Goal: Task Accomplishment & Management: Use online tool/utility

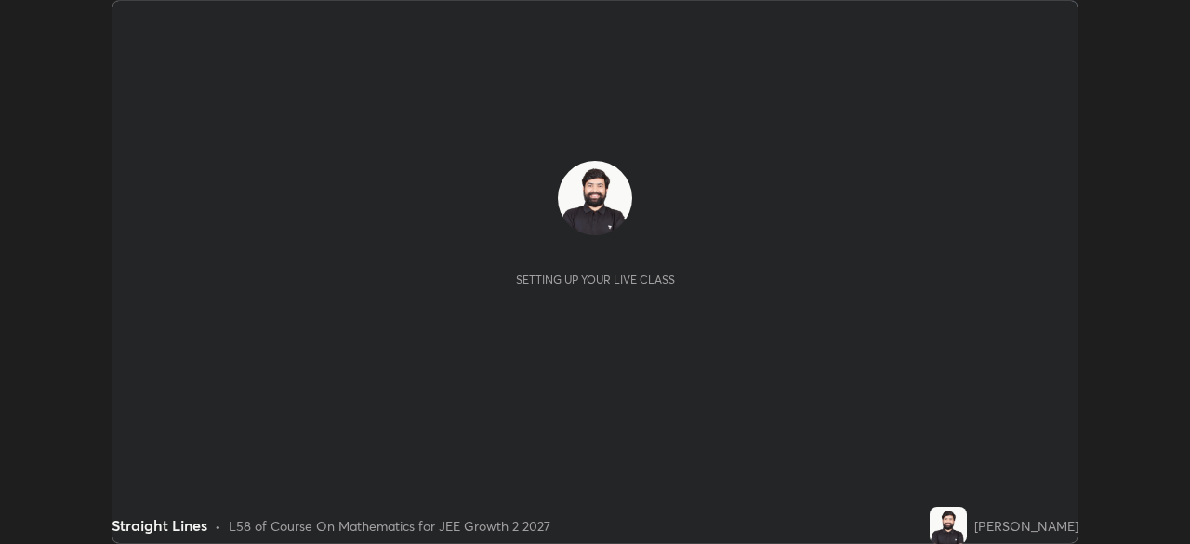
scroll to position [544, 1190]
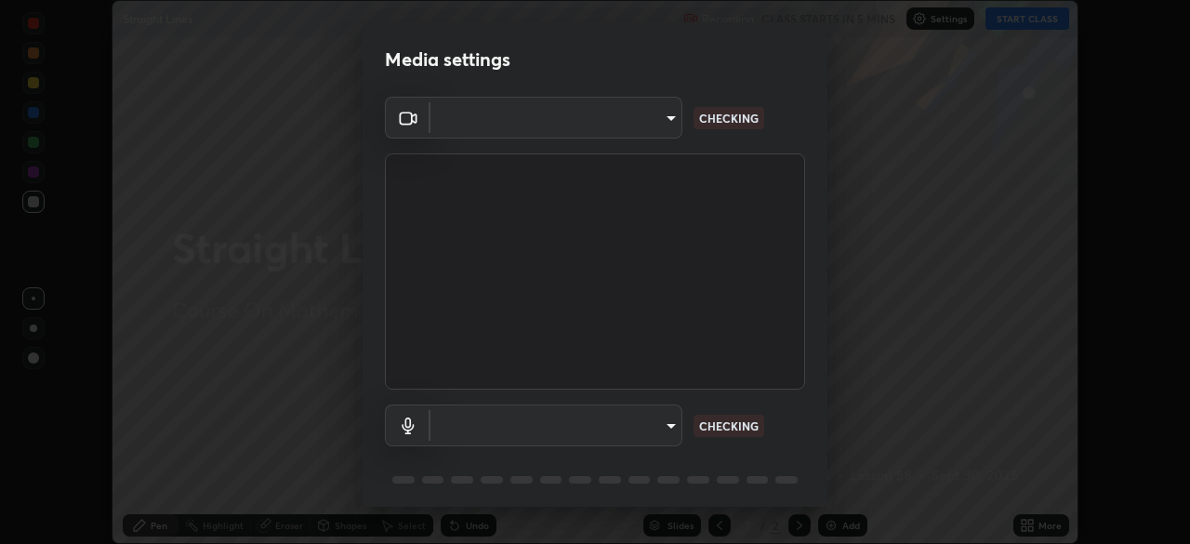
click at [654, 430] on body "Erase all Straight Lines Recording CLASS STARTS IN 5 MINS Settings START CLASS …" at bounding box center [595, 272] width 1190 height 544
type input "b0dbb3b92abe51c0a200421dabcc31d5eeb9cbda50854e8bbcee9f88c8f391b2"
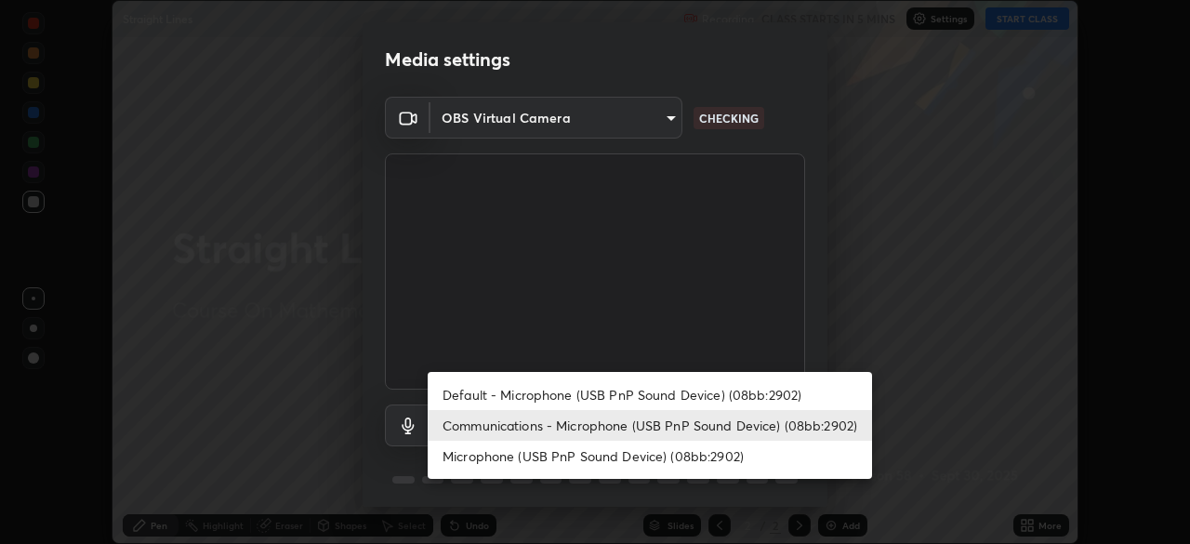
click at [602, 393] on li "Default - Microphone (USB PnP Sound Device) (08bb:2902)" at bounding box center [650, 394] width 445 height 31
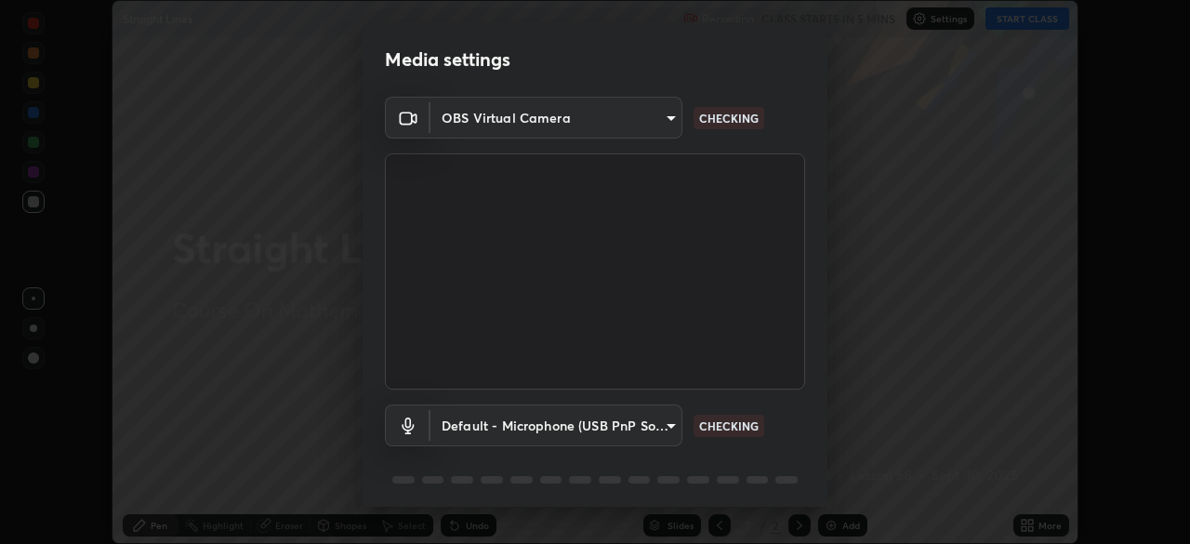
click at [591, 431] on body "Erase all Straight Lines Recording CLASS STARTS IN 5 MINS Settings START CLASS …" at bounding box center [595, 272] width 1190 height 544
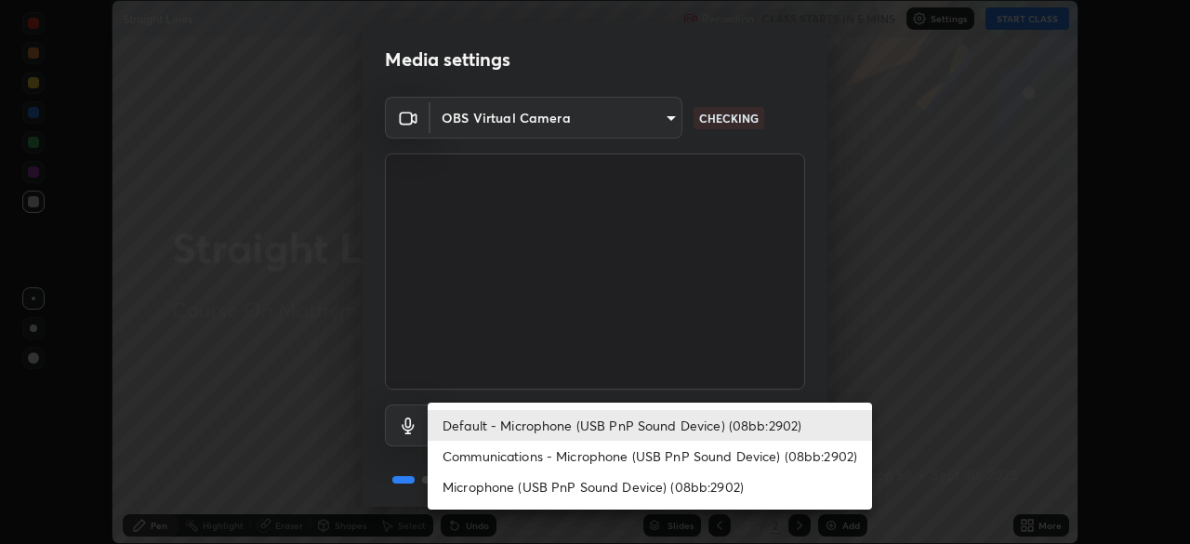
click at [604, 459] on li "Communications - Microphone (USB PnP Sound Device) (08bb:2902)" at bounding box center [650, 456] width 445 height 31
type input "communications"
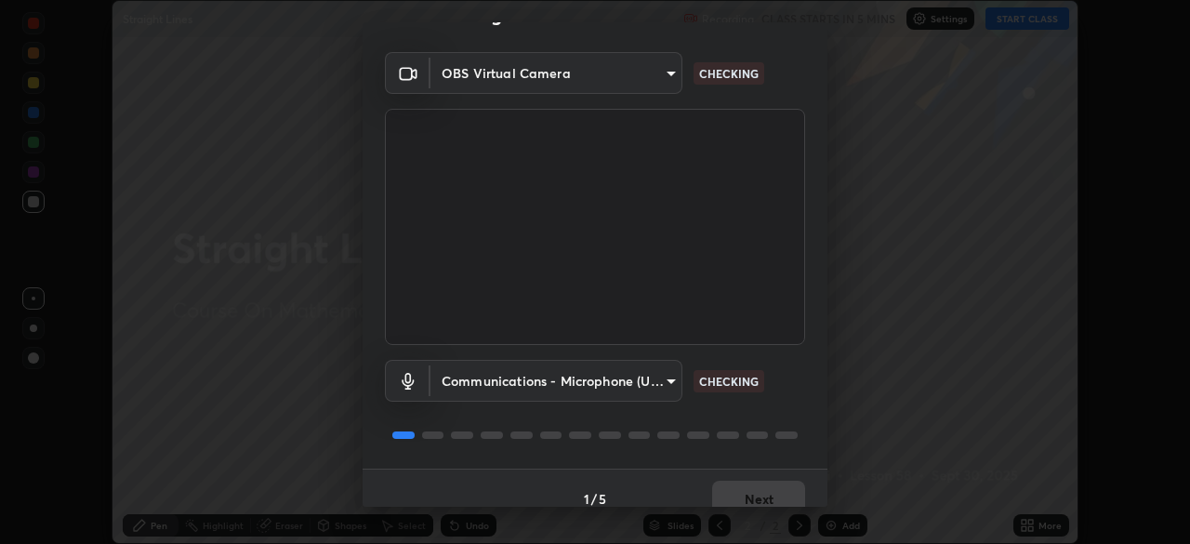
scroll to position [66, 0]
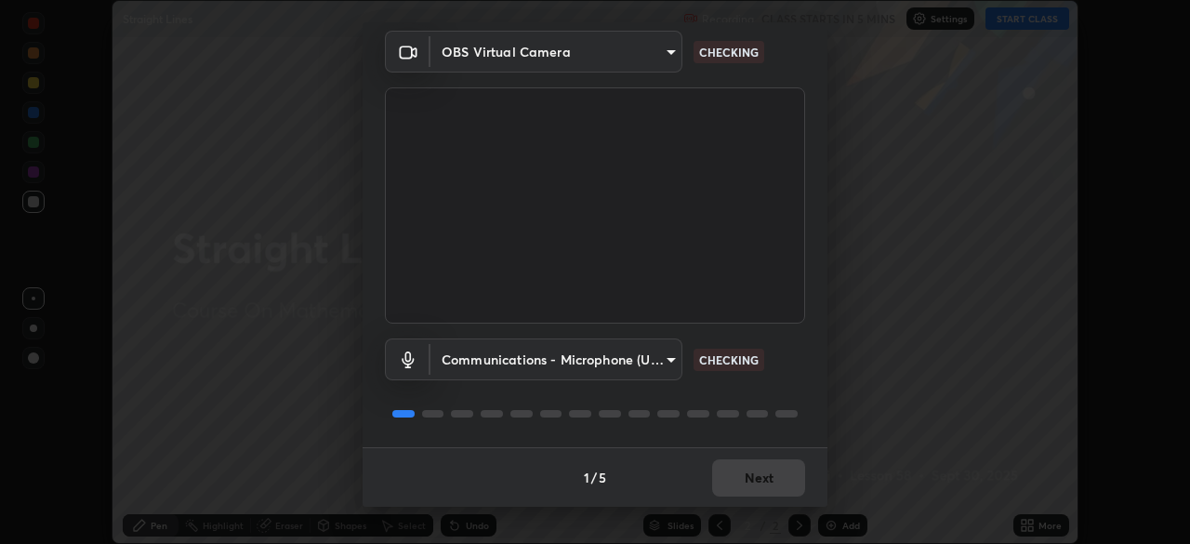
click at [711, 404] on div at bounding box center [595, 414] width 420 height 22
click at [759, 475] on div "1 / 5 Next" at bounding box center [595, 477] width 465 height 60
click at [756, 482] on div "1 / 5 Next" at bounding box center [595, 477] width 465 height 60
click at [756, 479] on div "1 / 5 Next" at bounding box center [595, 477] width 465 height 60
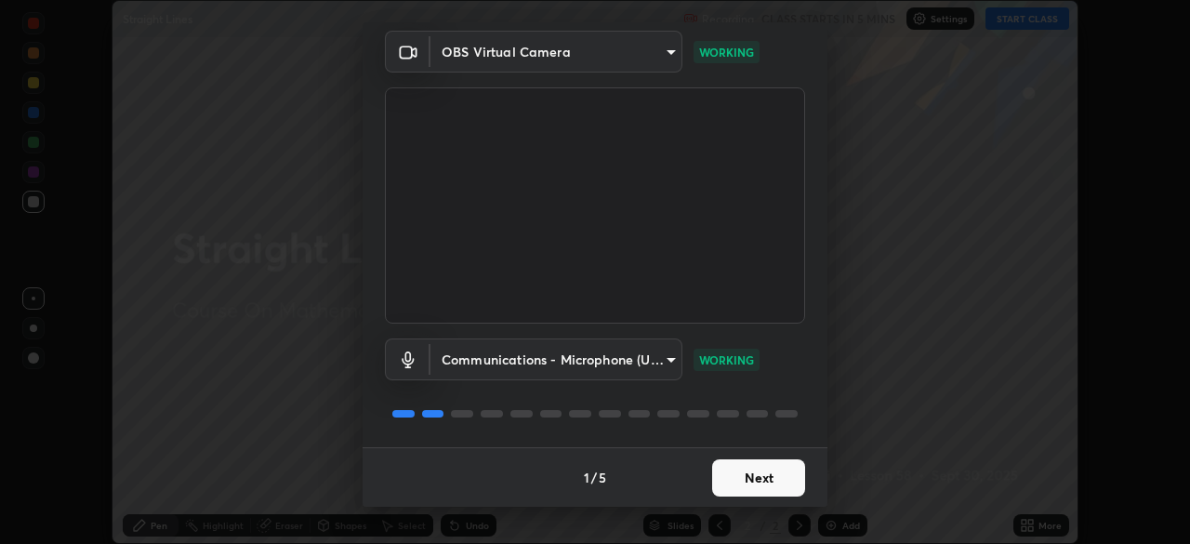
click at [760, 474] on button "Next" at bounding box center [758, 477] width 93 height 37
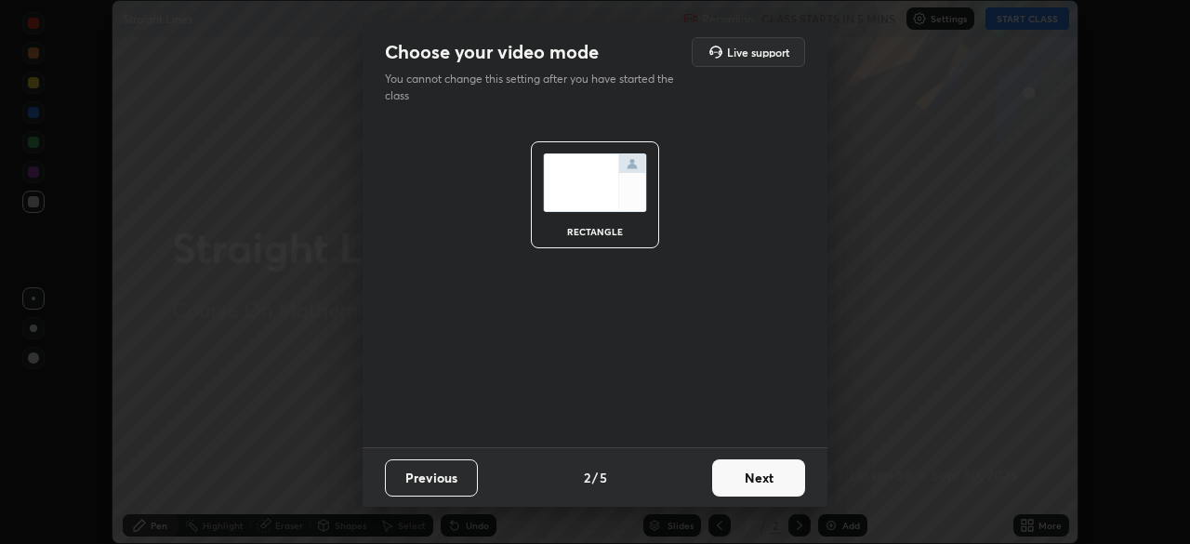
scroll to position [0, 0]
click at [763, 486] on button "Next" at bounding box center [758, 477] width 93 height 37
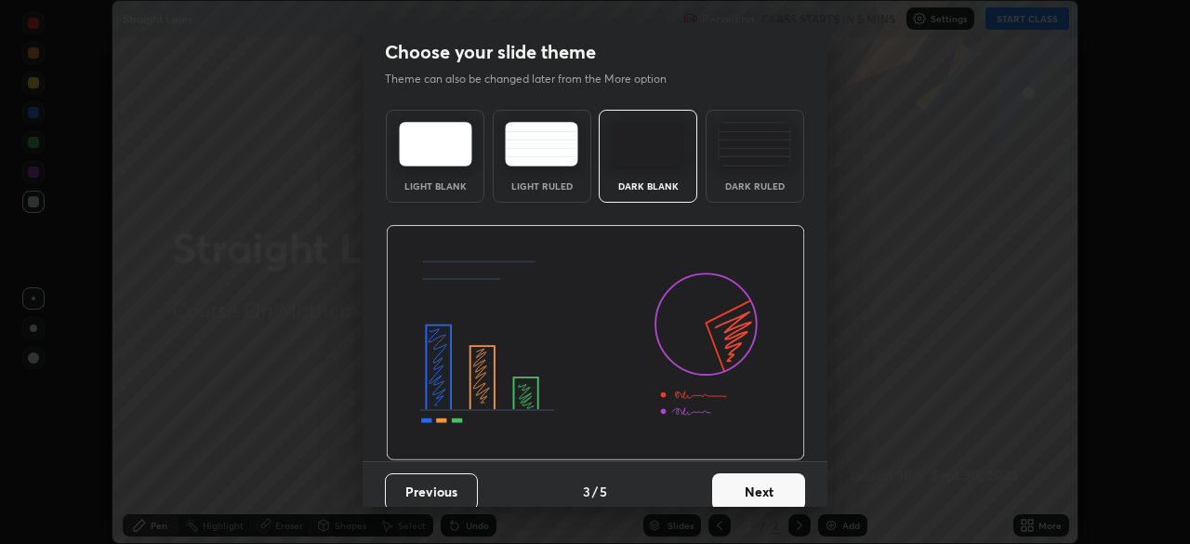
click at [446, 456] on img at bounding box center [595, 343] width 419 height 236
click at [751, 497] on button "Next" at bounding box center [758, 491] width 93 height 37
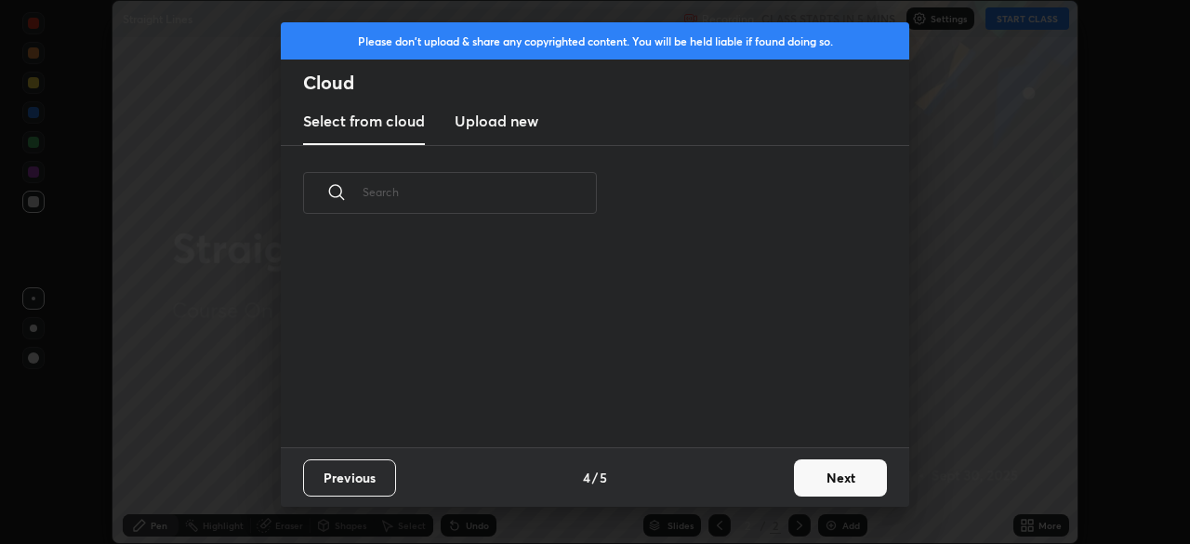
click at [804, 480] on button "Next" at bounding box center [840, 477] width 93 height 37
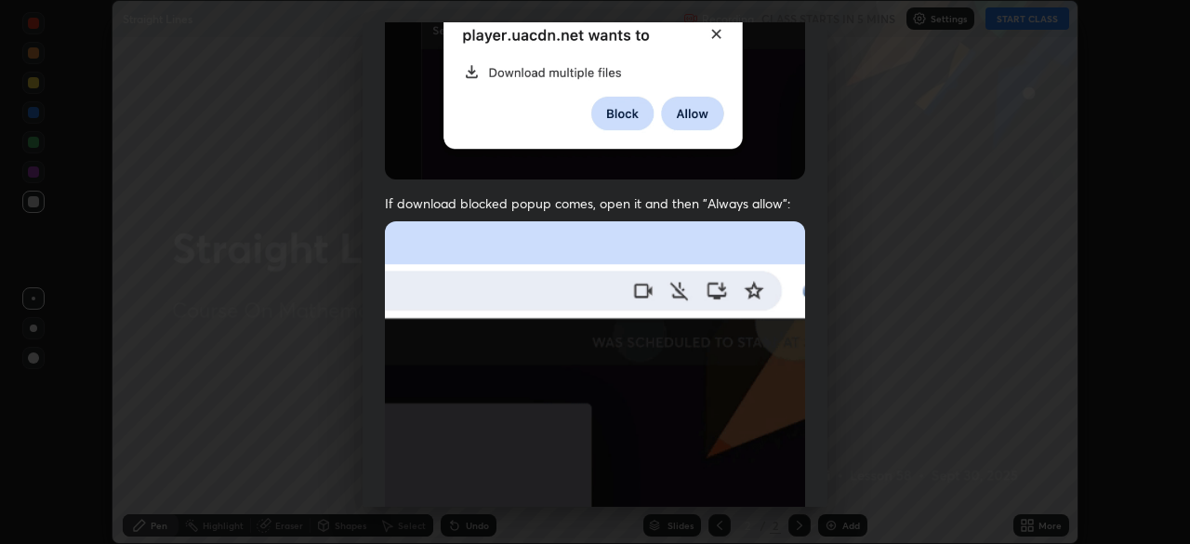
scroll to position [392, 0]
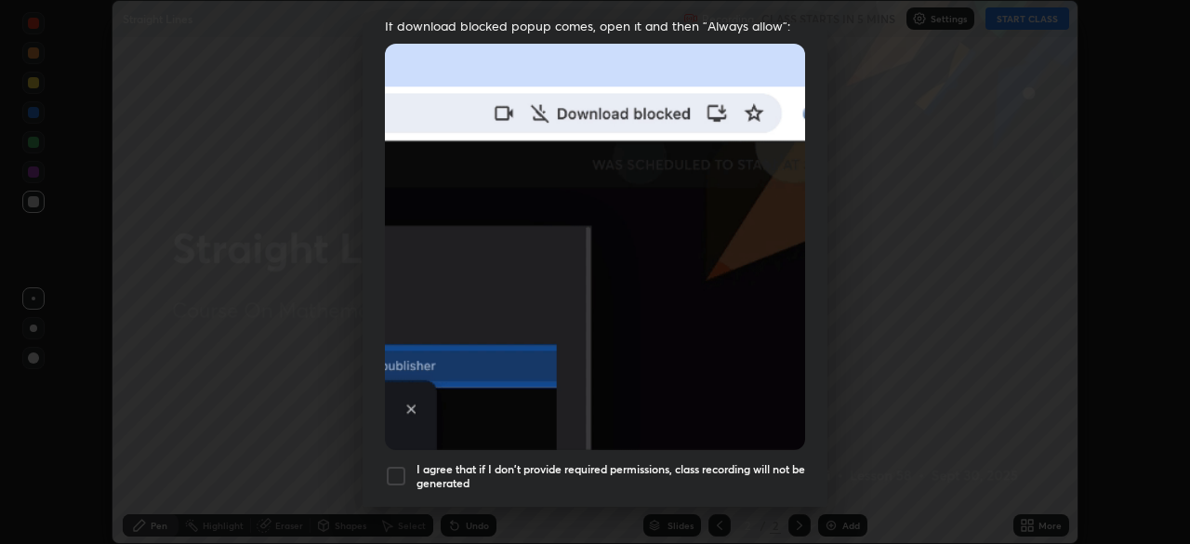
click at [400, 468] on div at bounding box center [396, 476] width 22 height 22
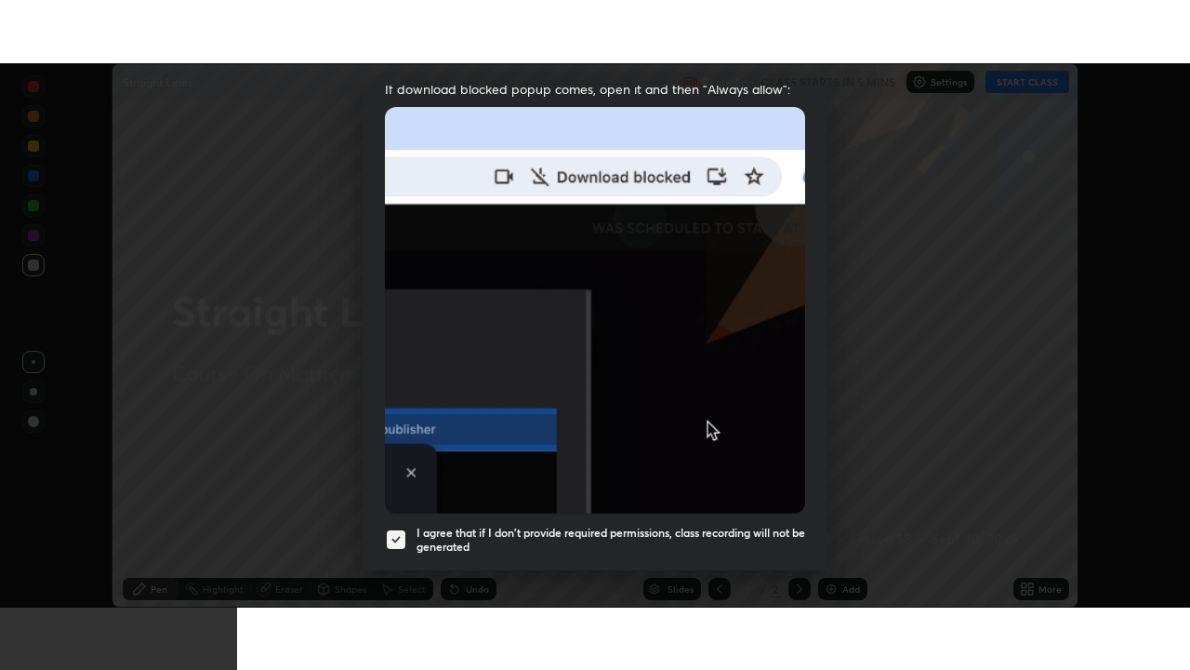
scroll to position [445, 0]
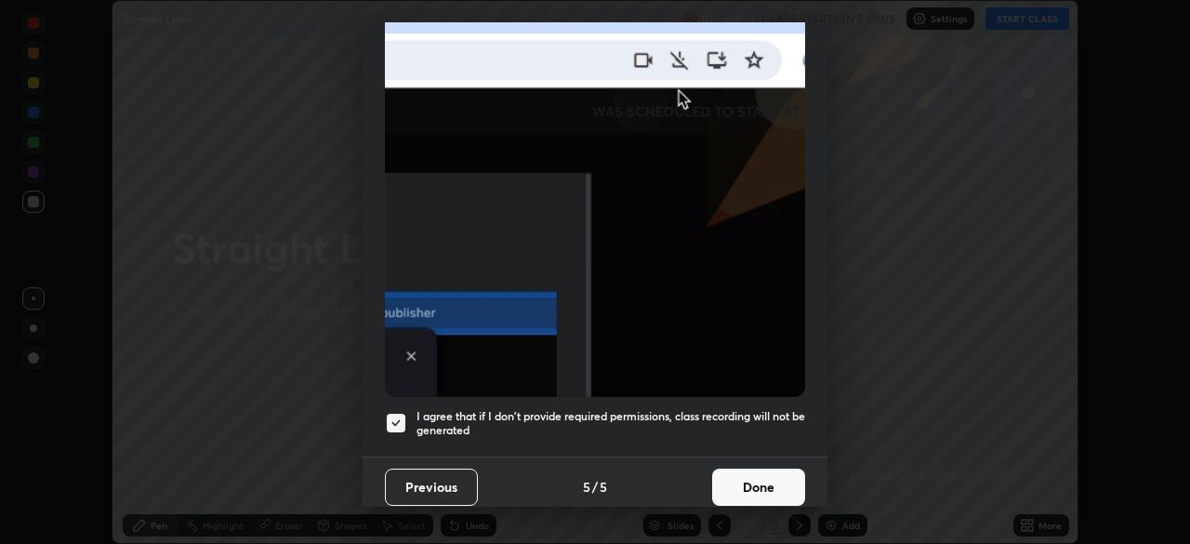
click at [752, 473] on button "Done" at bounding box center [758, 487] width 93 height 37
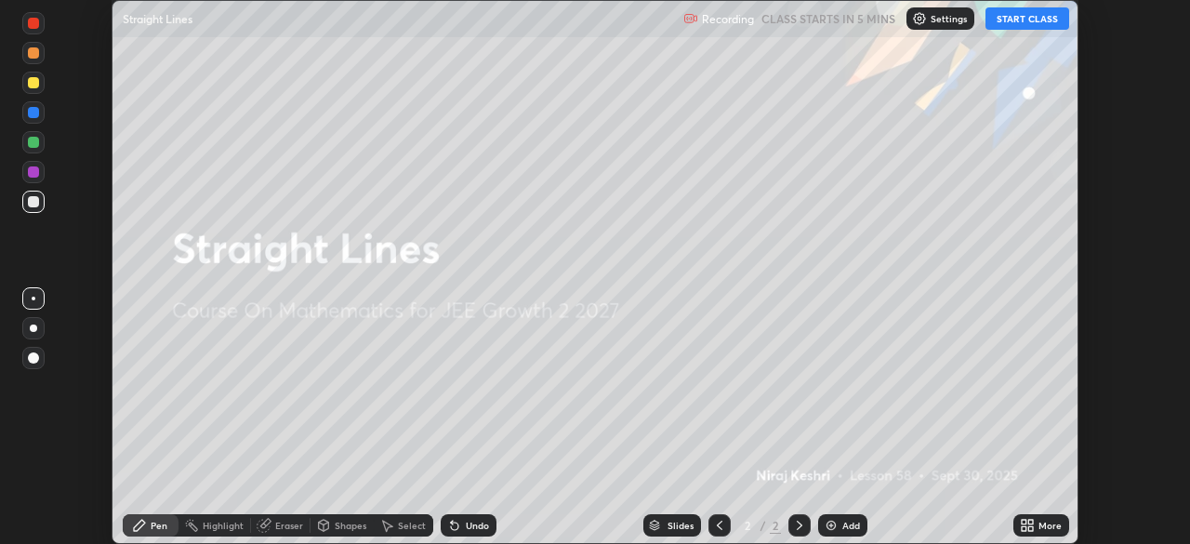
click at [1045, 18] on button "START CLASS" at bounding box center [1028, 18] width 84 height 22
click at [1032, 524] on icon at bounding box center [1031, 522] width 5 height 5
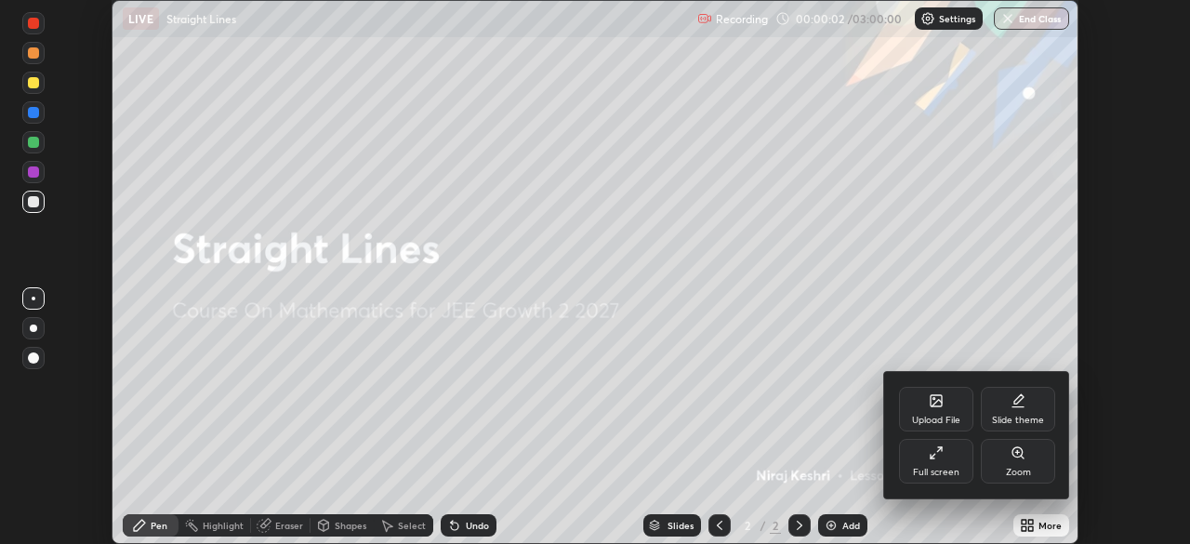
click at [939, 453] on icon at bounding box center [936, 452] width 15 height 15
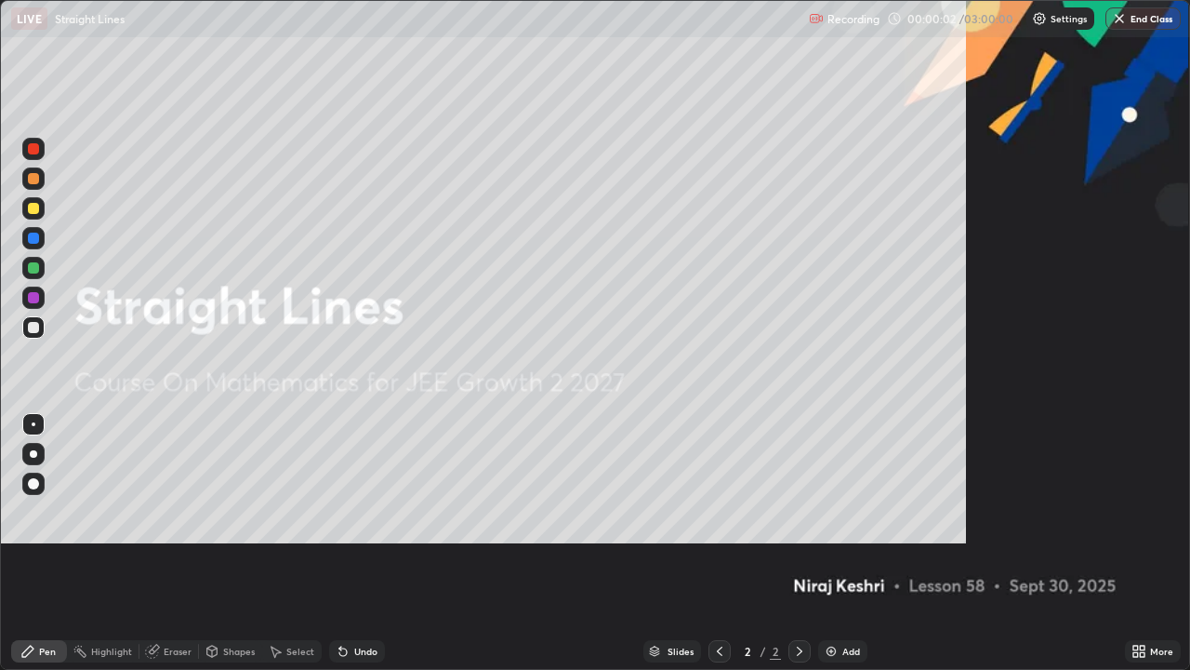
scroll to position [670, 1190]
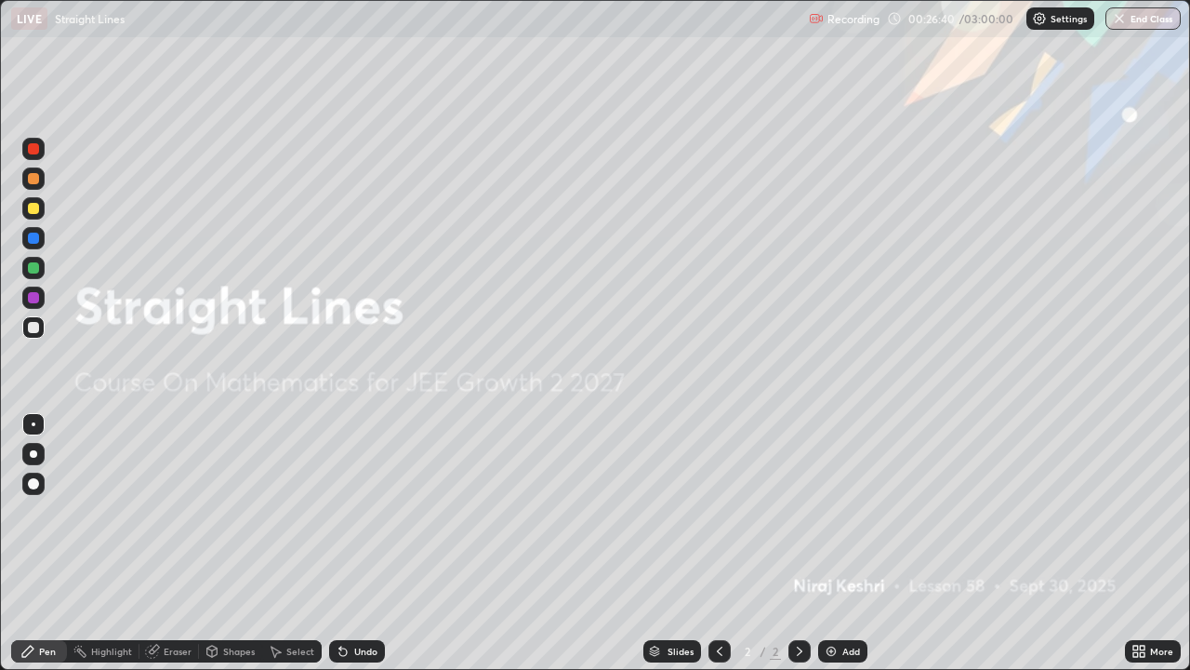
click at [843, 543] on div "Add" at bounding box center [852, 650] width 18 height 9
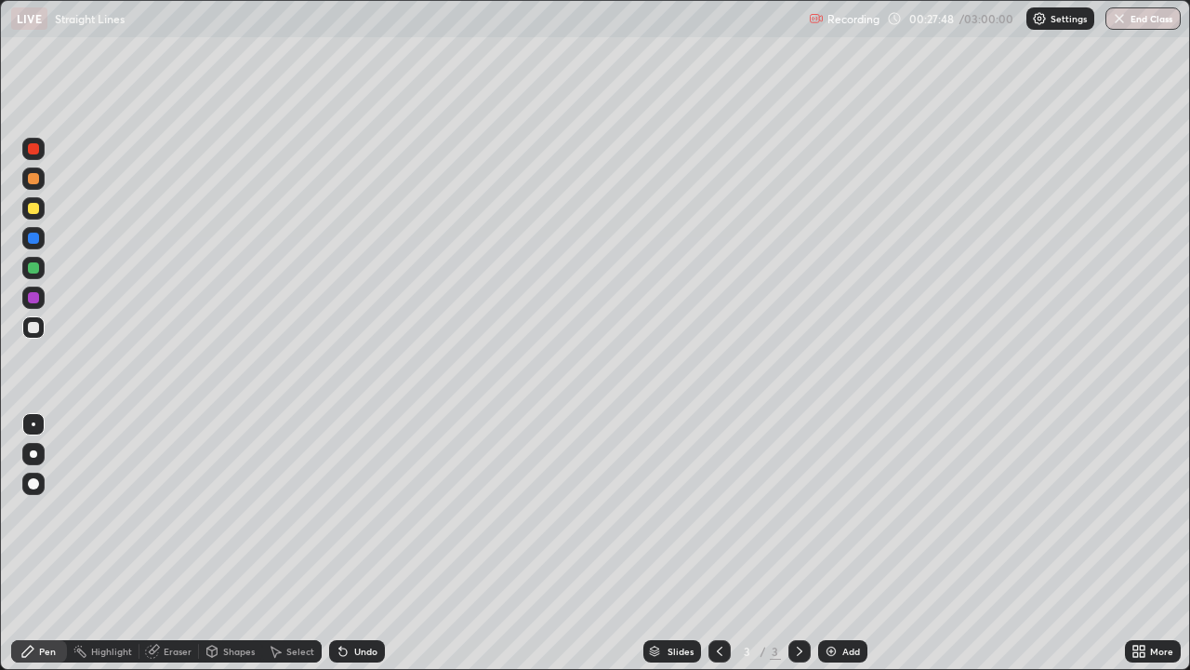
click at [174, 543] on div "Eraser" at bounding box center [169, 651] width 60 height 22
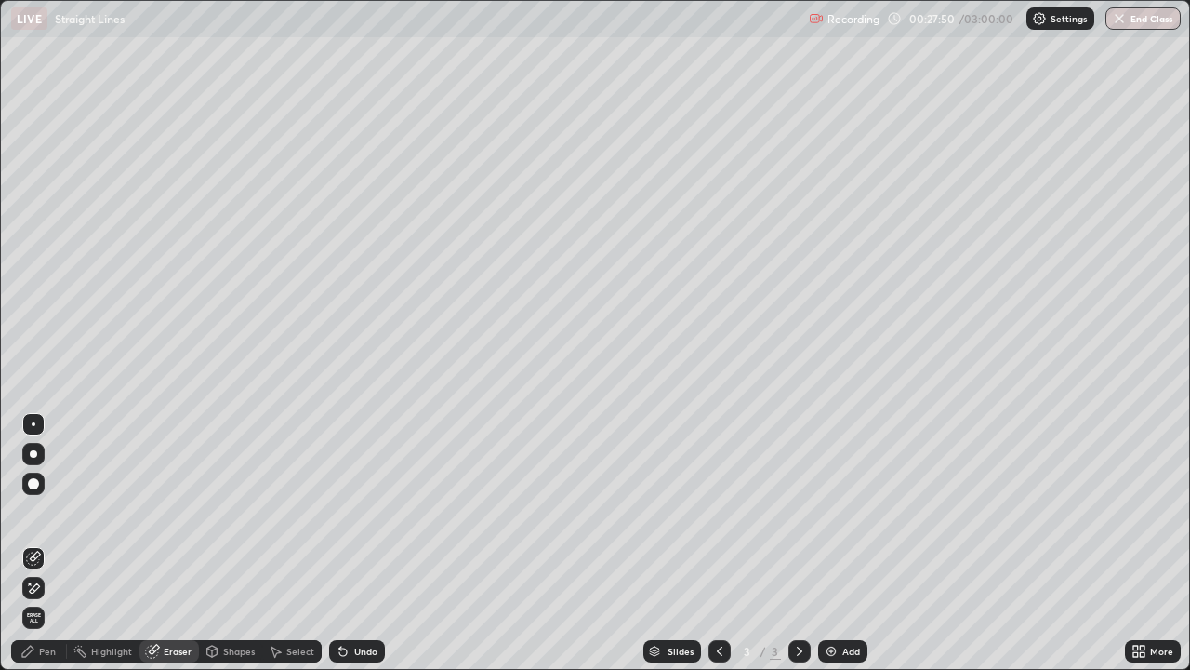
click at [49, 543] on div "Pen" at bounding box center [47, 650] width 17 height 9
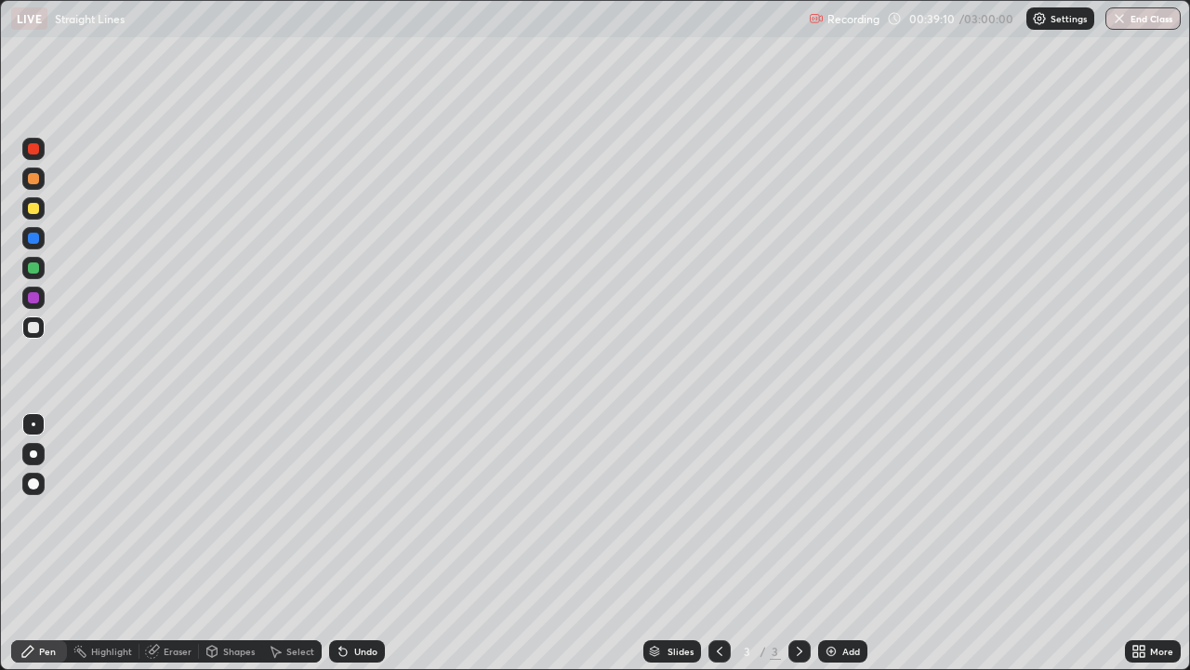
click at [717, 543] on icon at bounding box center [719, 651] width 15 height 15
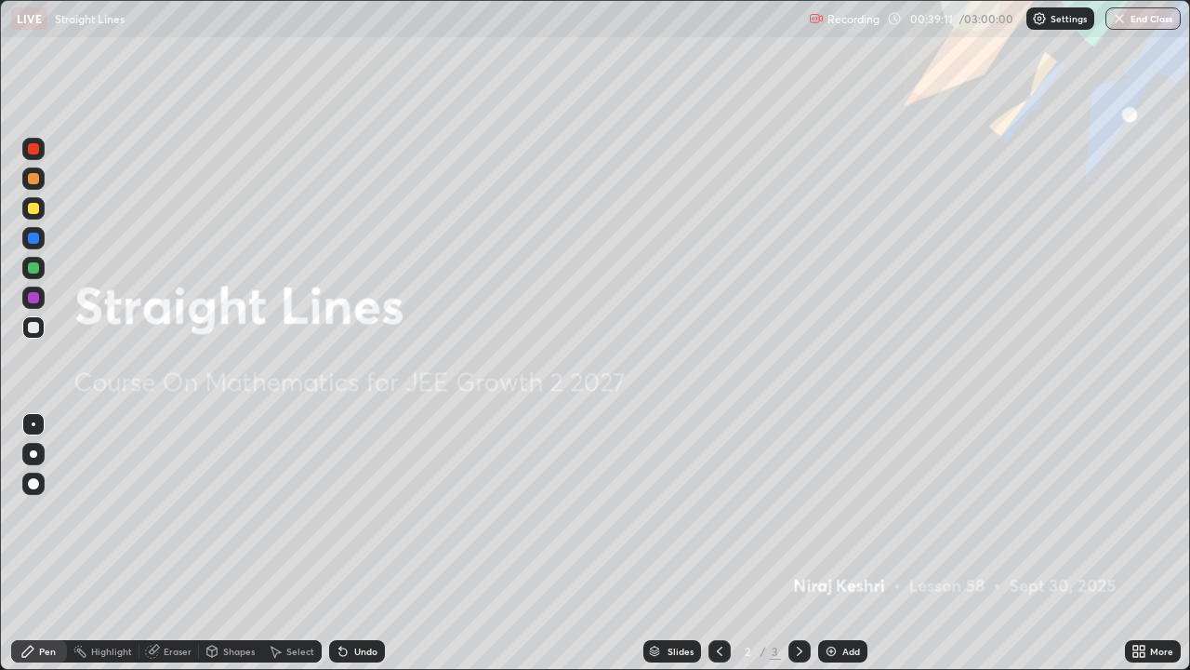
click at [790, 543] on div at bounding box center [800, 651] width 22 height 22
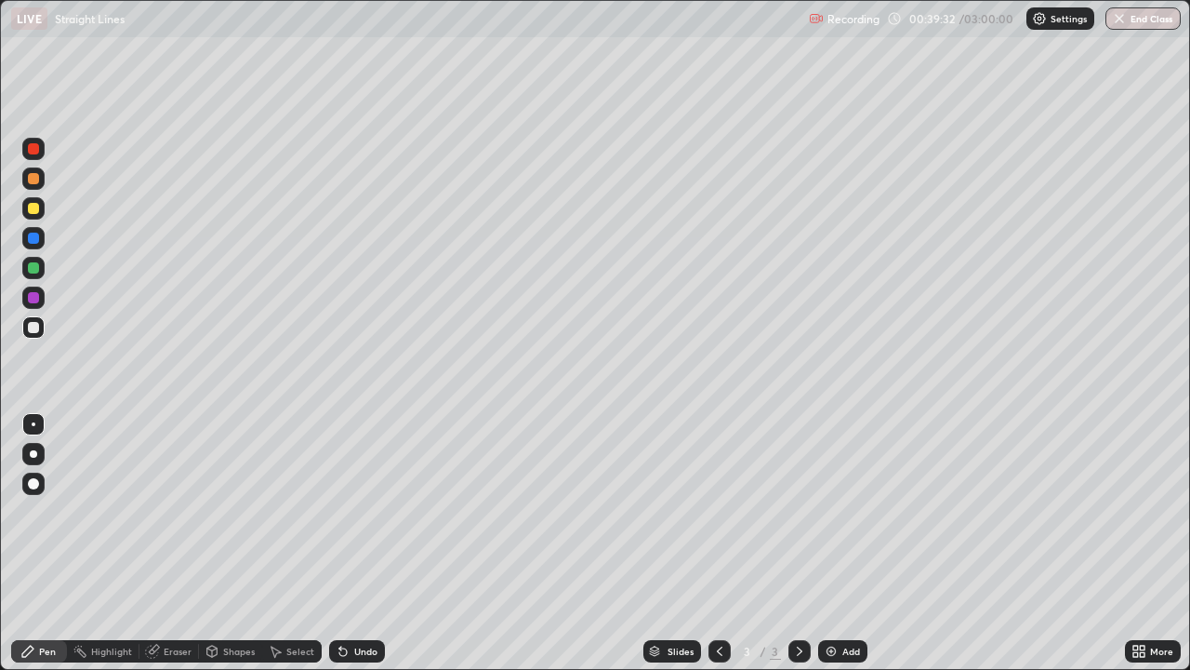
click at [35, 211] on div at bounding box center [33, 208] width 11 height 11
click at [716, 543] on div at bounding box center [720, 651] width 22 height 22
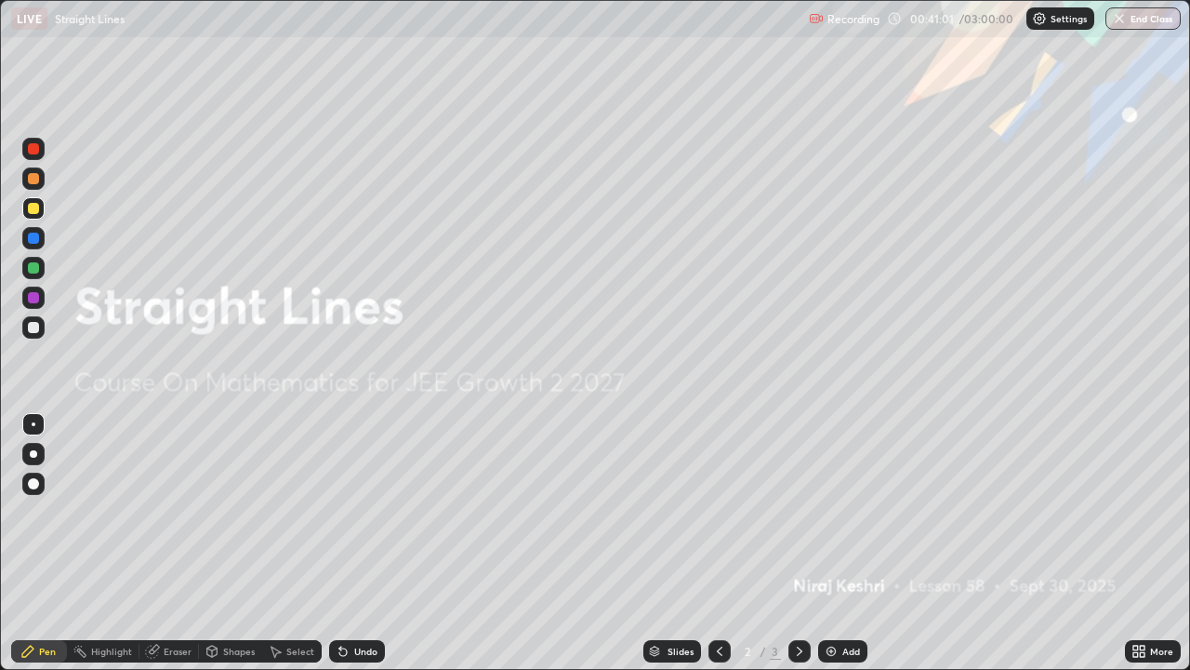
click at [789, 543] on div at bounding box center [800, 651] width 22 height 22
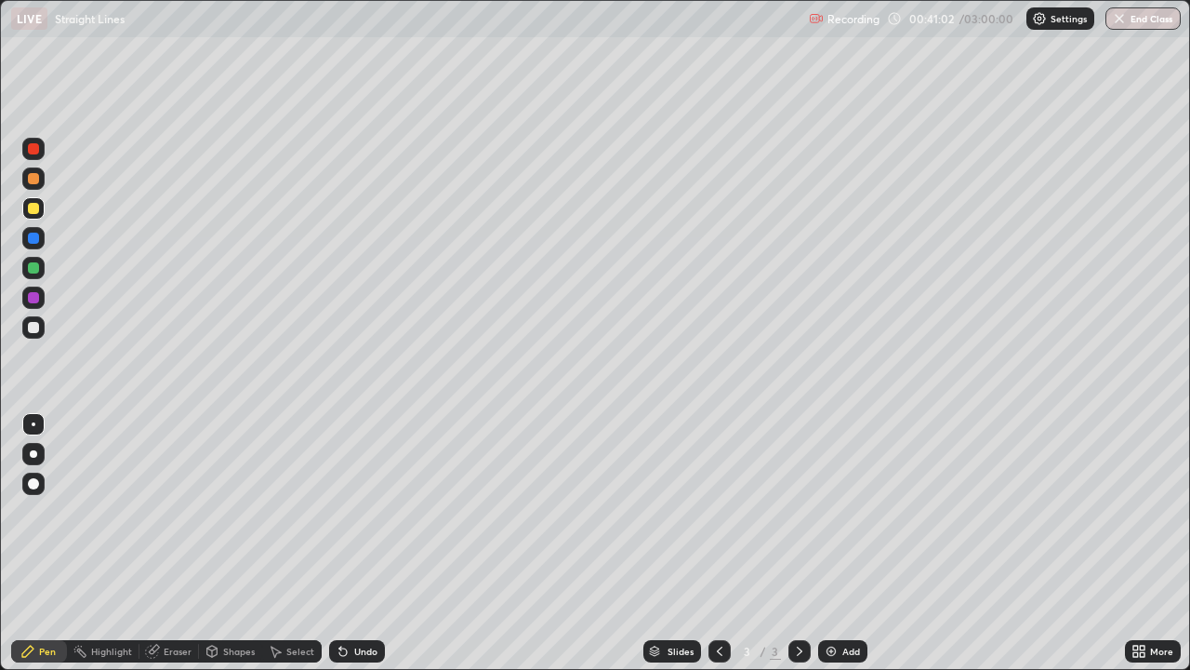
click at [715, 543] on icon at bounding box center [719, 651] width 15 height 15
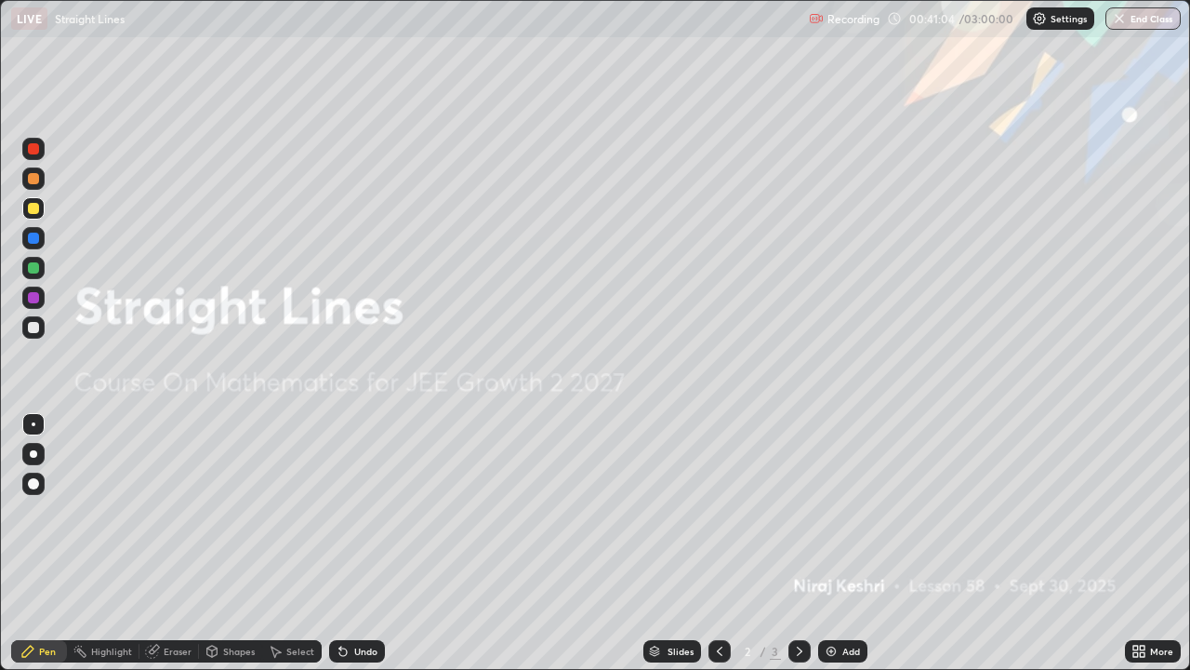
click at [798, 543] on icon at bounding box center [799, 651] width 15 height 15
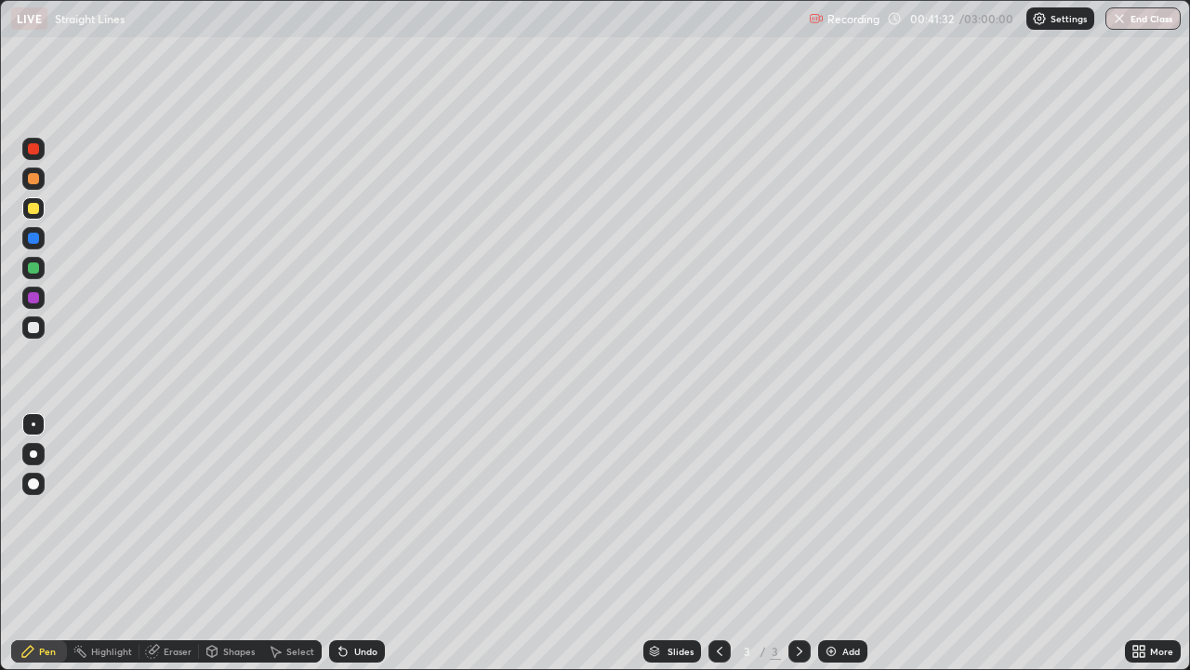
click at [35, 267] on div at bounding box center [33, 267] width 11 height 11
click at [34, 327] on div at bounding box center [33, 327] width 11 height 11
click at [166, 543] on div "Eraser" at bounding box center [178, 650] width 28 height 9
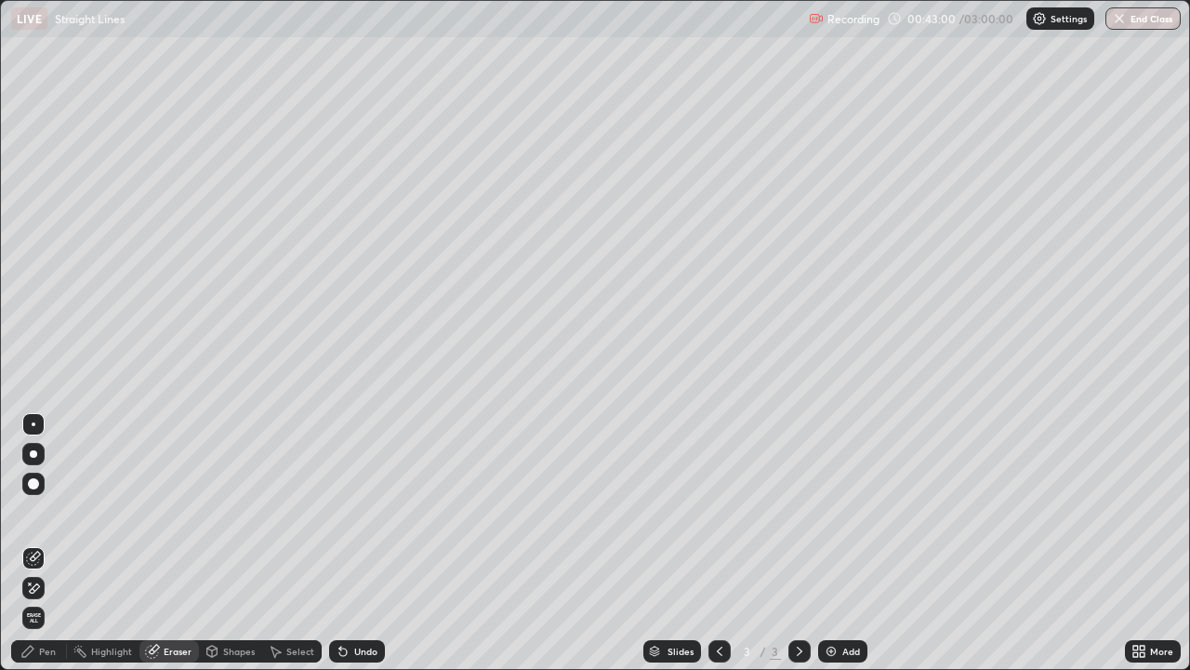
click at [34, 486] on div at bounding box center [33, 483] width 11 height 11
click at [51, 543] on div "Pen" at bounding box center [47, 650] width 17 height 9
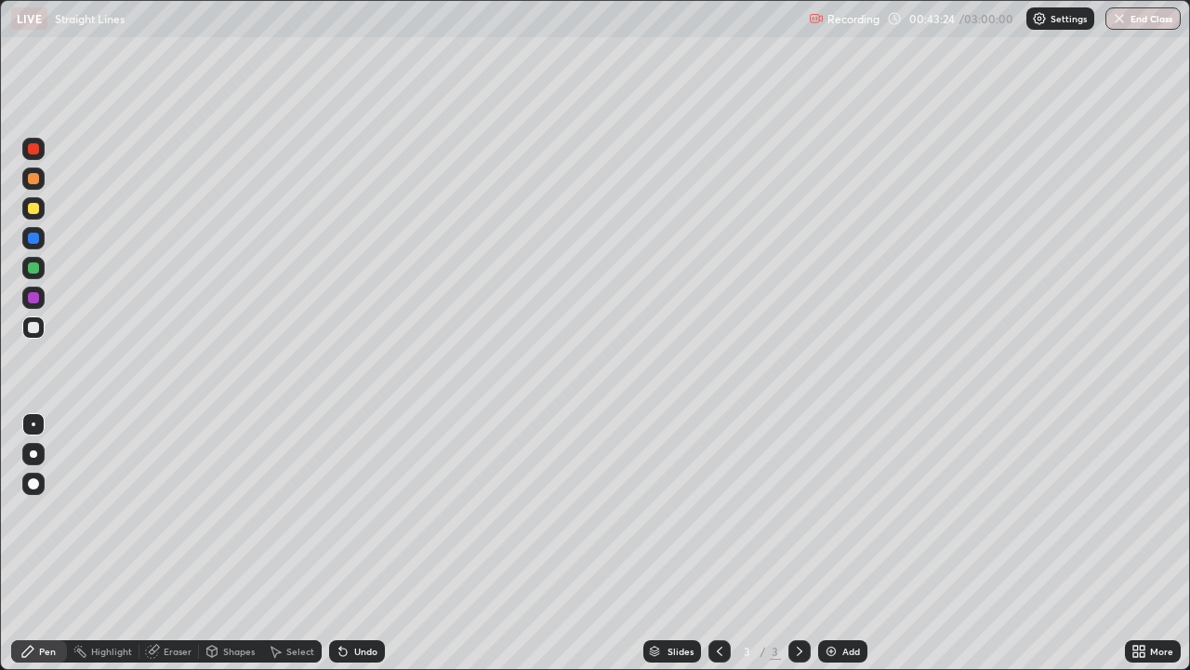
click at [36, 264] on div at bounding box center [33, 267] width 11 height 11
click at [33, 215] on div at bounding box center [33, 208] width 22 height 22
click at [33, 269] on div at bounding box center [33, 267] width 11 height 11
click at [34, 239] on div at bounding box center [33, 237] width 11 height 11
click at [32, 270] on div at bounding box center [33, 267] width 11 height 11
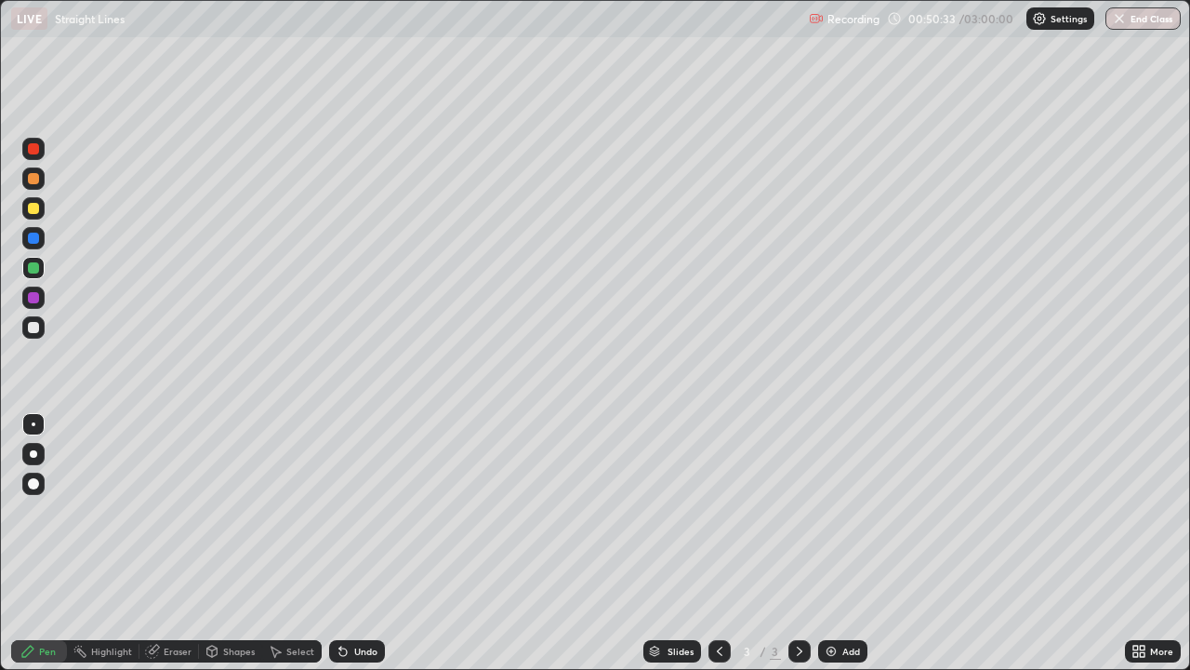
click at [843, 543] on div "Add" at bounding box center [852, 650] width 18 height 9
click at [35, 179] on div at bounding box center [33, 178] width 11 height 11
click at [36, 268] on div at bounding box center [33, 267] width 11 height 11
click at [33, 177] on div at bounding box center [33, 178] width 11 height 11
click at [28, 207] on div at bounding box center [33, 208] width 11 height 11
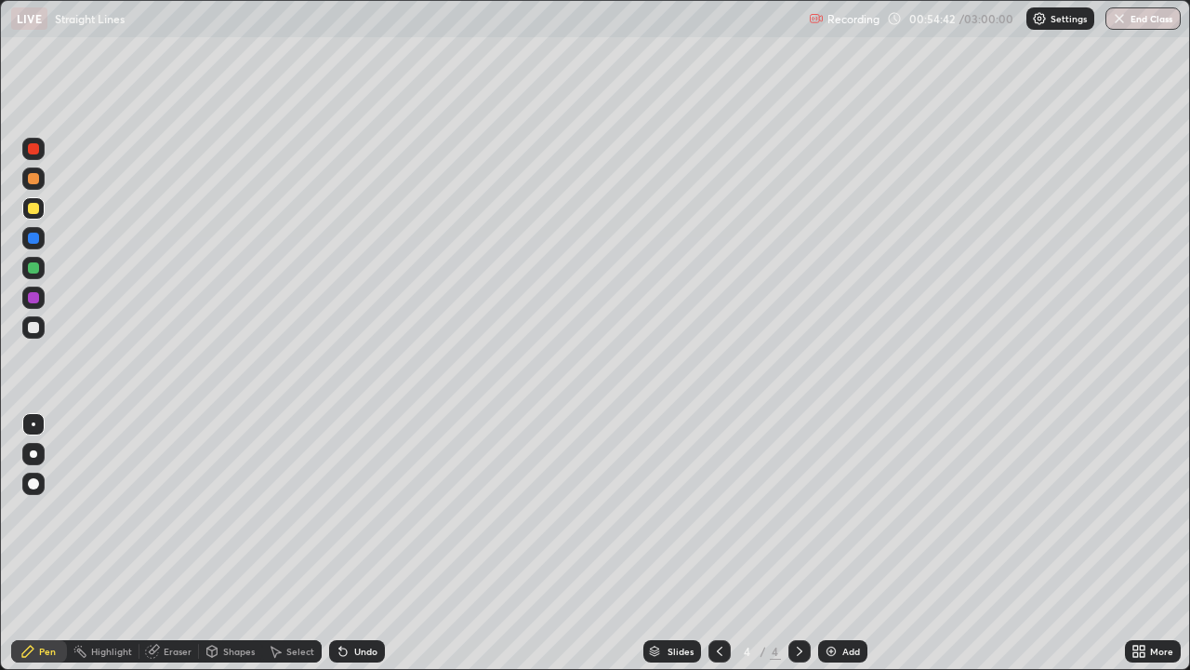
click at [40, 327] on div at bounding box center [33, 327] width 22 height 22
click at [170, 543] on div "Eraser" at bounding box center [178, 650] width 28 height 9
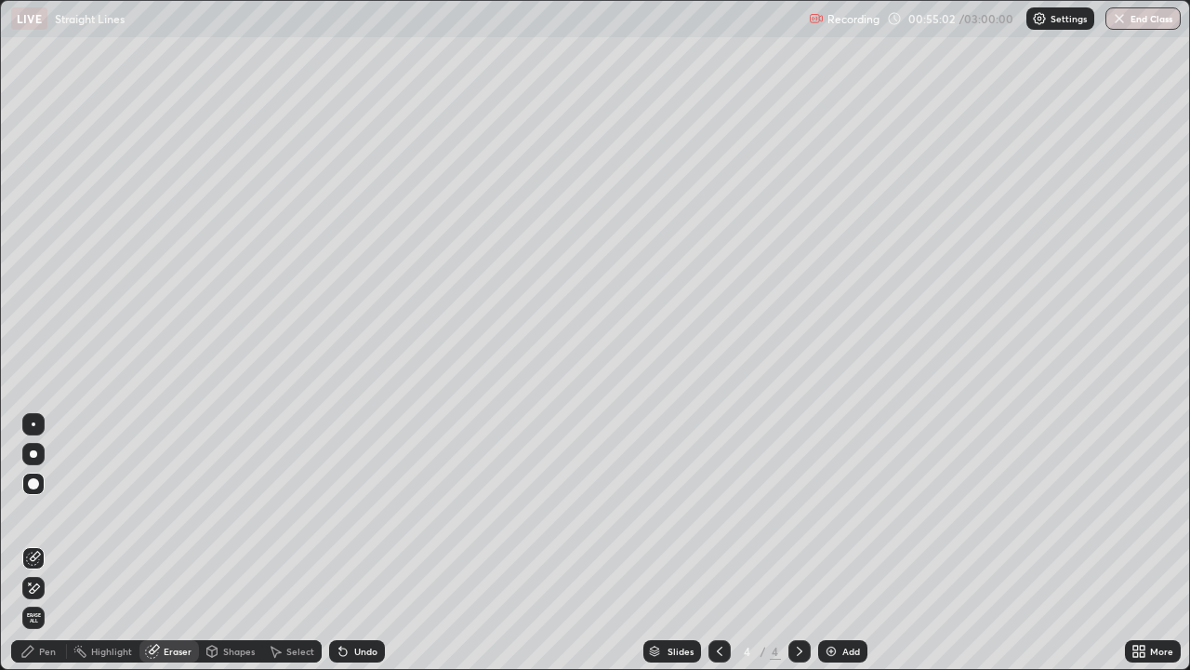
click at [51, 543] on div "Pen" at bounding box center [47, 650] width 17 height 9
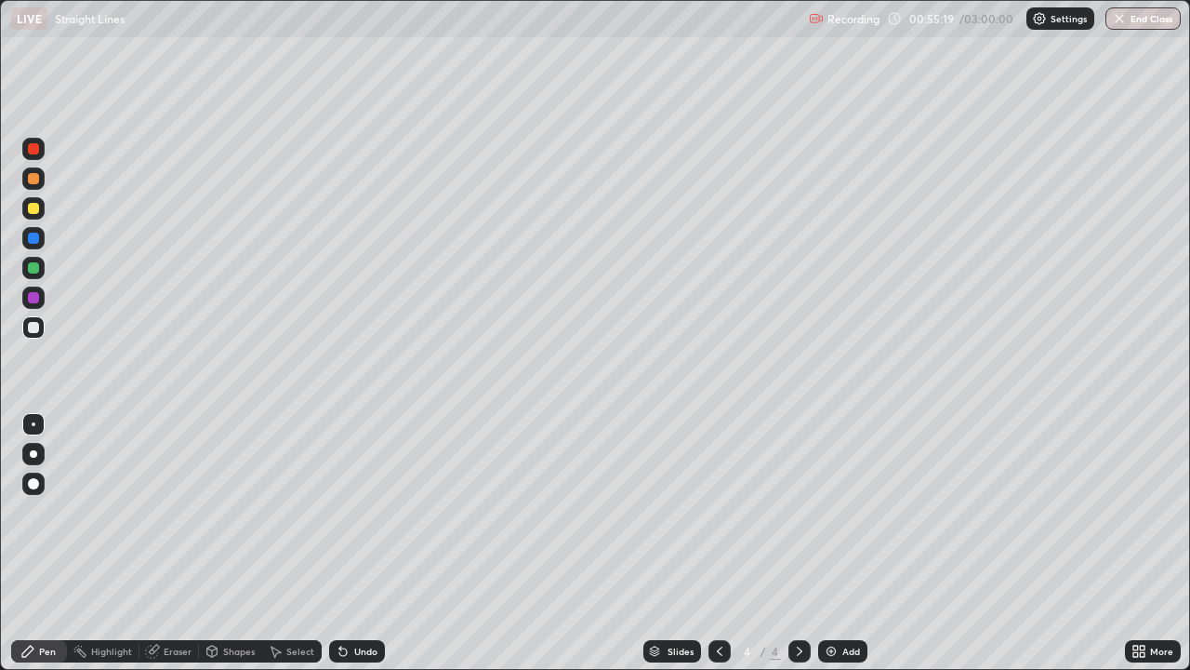
click at [33, 269] on div at bounding box center [33, 267] width 11 height 11
click at [843, 543] on div "Add" at bounding box center [842, 651] width 49 height 22
click at [33, 325] on div at bounding box center [33, 327] width 11 height 11
click at [33, 211] on div at bounding box center [33, 208] width 11 height 11
click at [32, 270] on div at bounding box center [33, 267] width 11 height 11
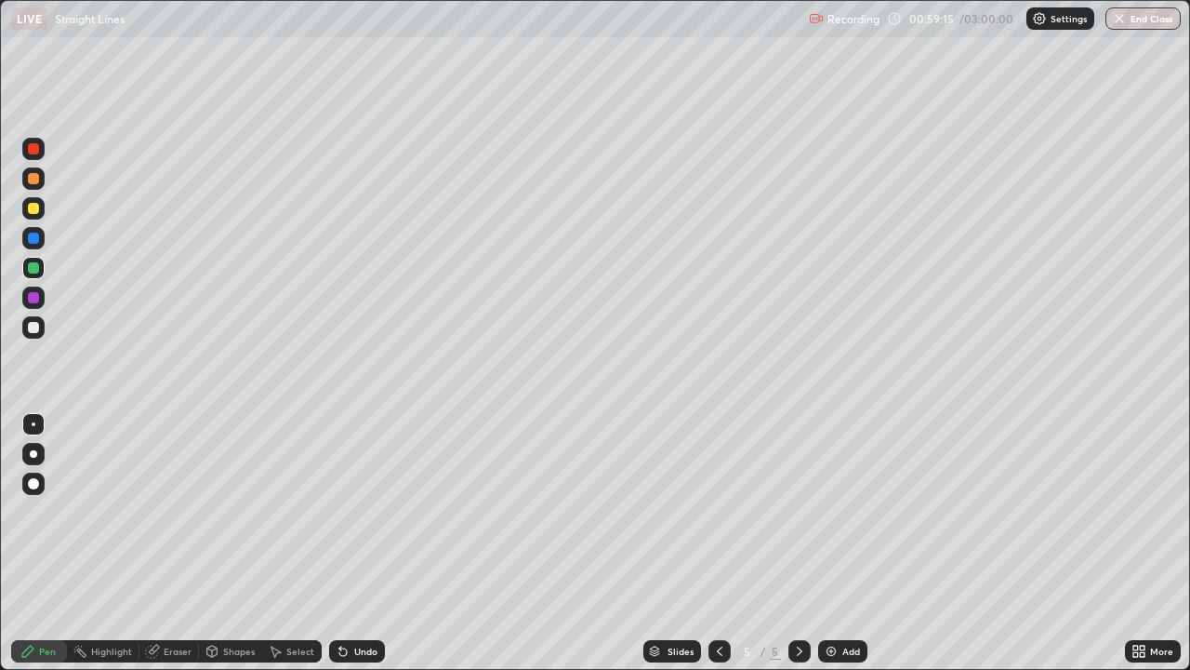
click at [723, 543] on div at bounding box center [720, 651] width 22 height 22
click at [798, 543] on icon at bounding box center [799, 651] width 15 height 15
click at [839, 543] on div "Add" at bounding box center [842, 651] width 49 height 22
click at [709, 543] on div at bounding box center [720, 650] width 22 height 37
click at [187, 543] on div "Eraser" at bounding box center [178, 650] width 28 height 9
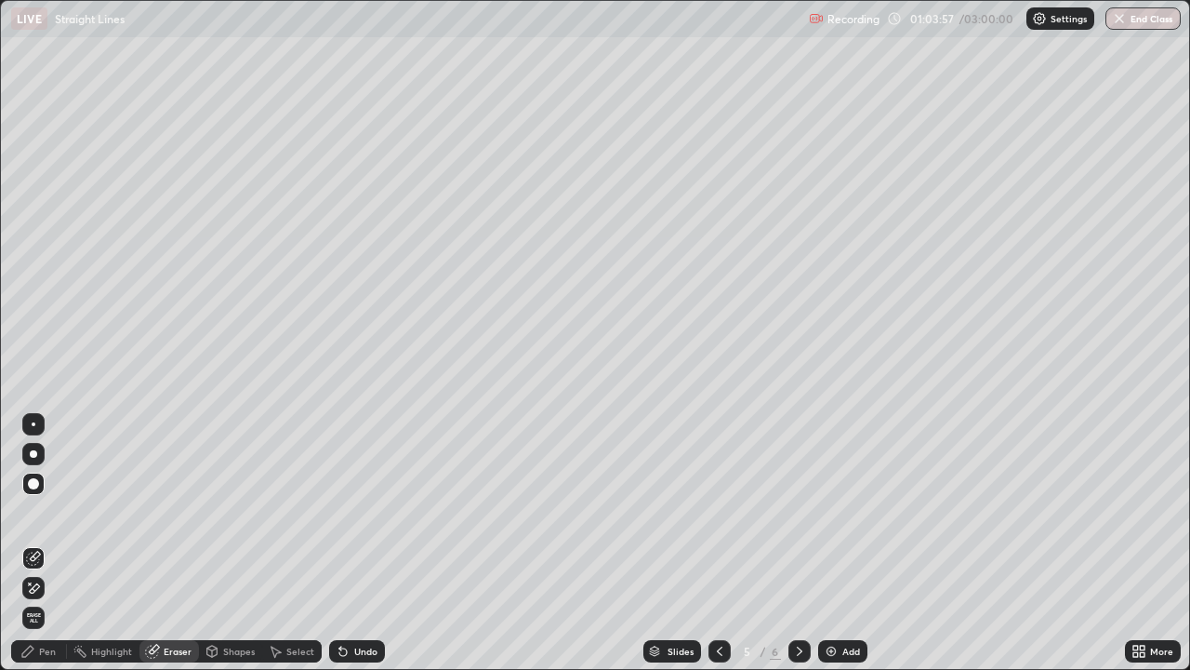
click at [40, 543] on div "Pen" at bounding box center [47, 650] width 17 height 9
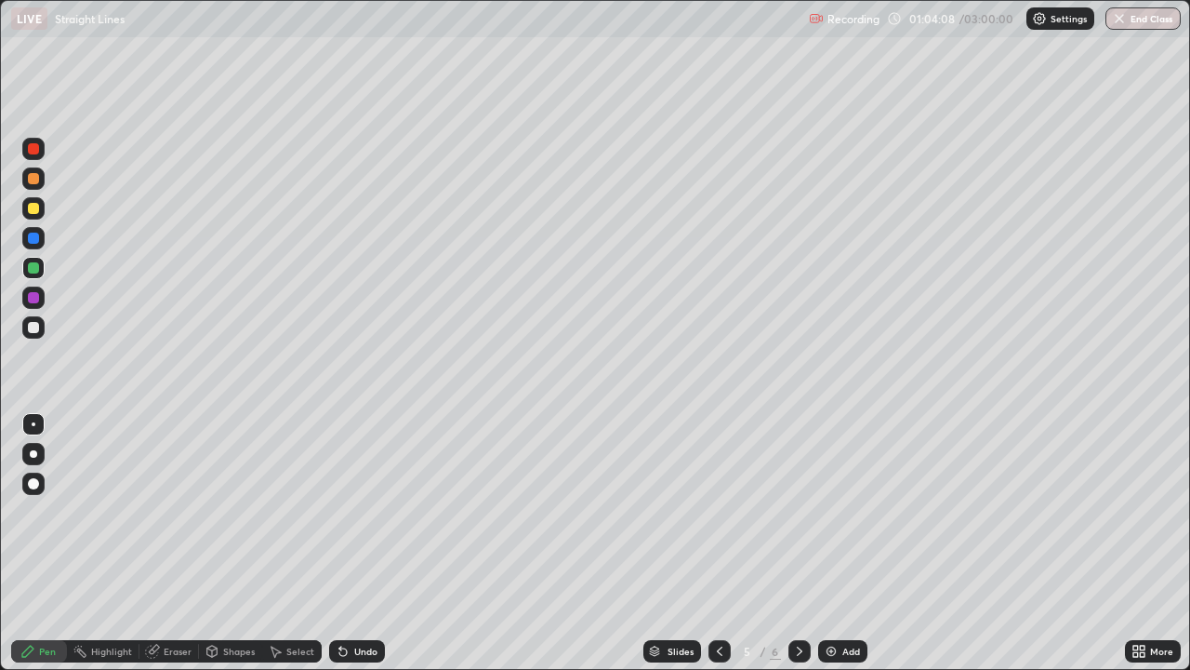
click at [32, 326] on div at bounding box center [33, 327] width 11 height 11
click at [354, 543] on div "Undo" at bounding box center [365, 650] width 23 height 9
click at [368, 543] on div "Undo" at bounding box center [357, 651] width 56 height 22
click at [339, 543] on icon at bounding box center [340, 647] width 2 height 2
click at [339, 543] on icon at bounding box center [342, 651] width 7 height 7
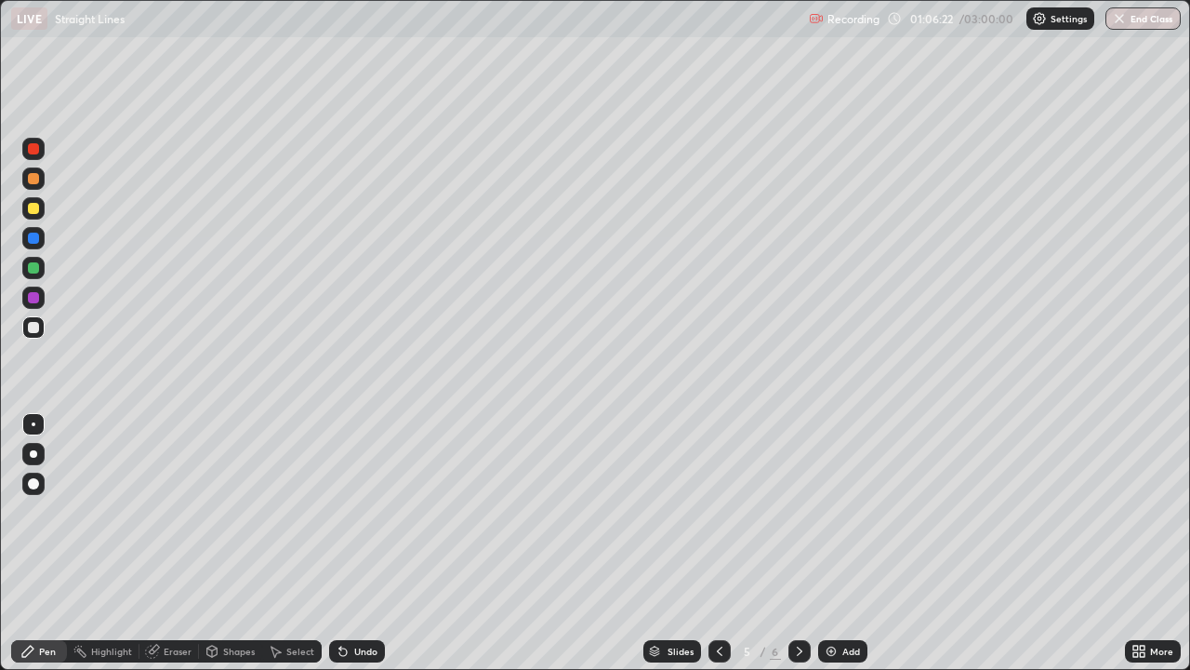
click at [339, 543] on icon at bounding box center [342, 651] width 7 height 7
click at [339, 543] on icon at bounding box center [340, 647] width 2 height 2
click at [796, 543] on div at bounding box center [800, 651] width 22 height 22
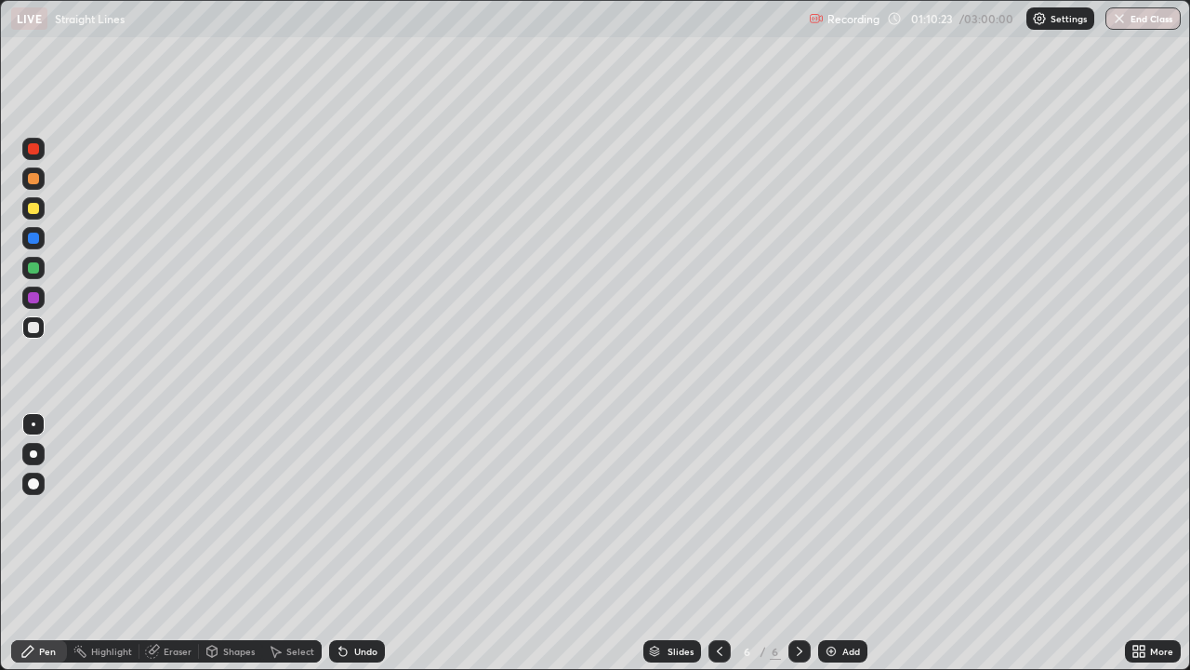
click at [717, 543] on icon at bounding box center [719, 651] width 15 height 15
click at [798, 543] on icon at bounding box center [799, 651] width 15 height 15
click at [839, 543] on div "Add" at bounding box center [842, 651] width 49 height 22
click at [38, 268] on div at bounding box center [33, 267] width 11 height 11
click at [33, 210] on div at bounding box center [33, 208] width 11 height 11
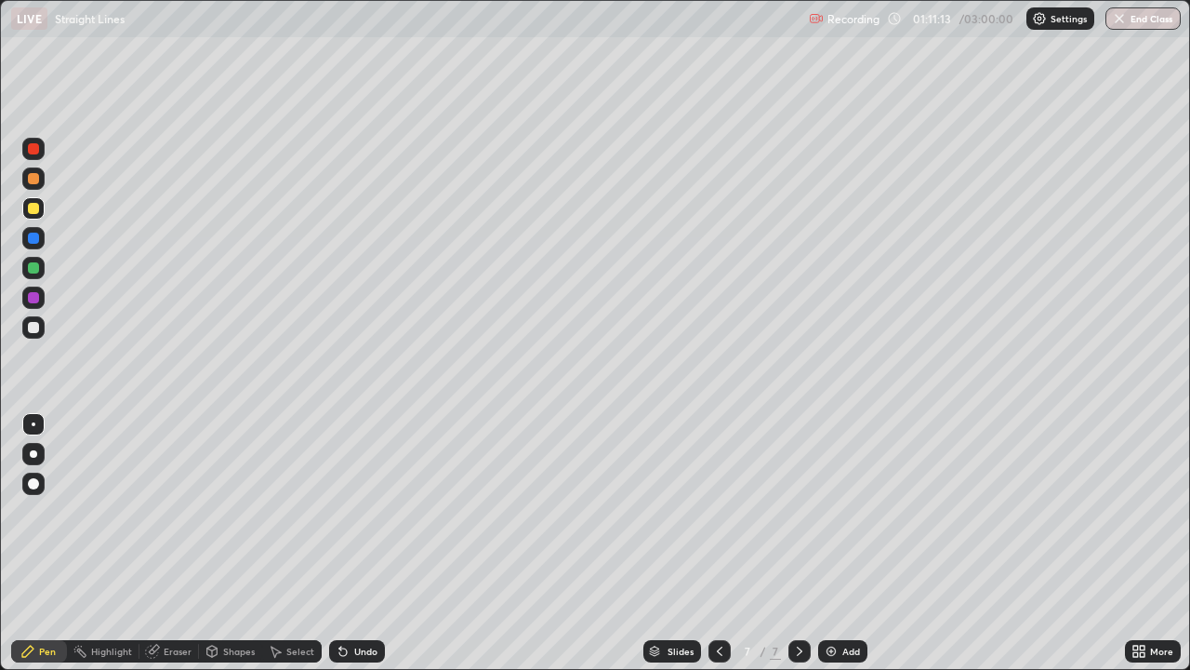
click at [37, 297] on div at bounding box center [33, 297] width 11 height 11
click at [36, 265] on div at bounding box center [33, 267] width 11 height 11
click at [342, 543] on div "Undo" at bounding box center [357, 651] width 56 height 22
click at [339, 543] on icon at bounding box center [340, 647] width 2 height 2
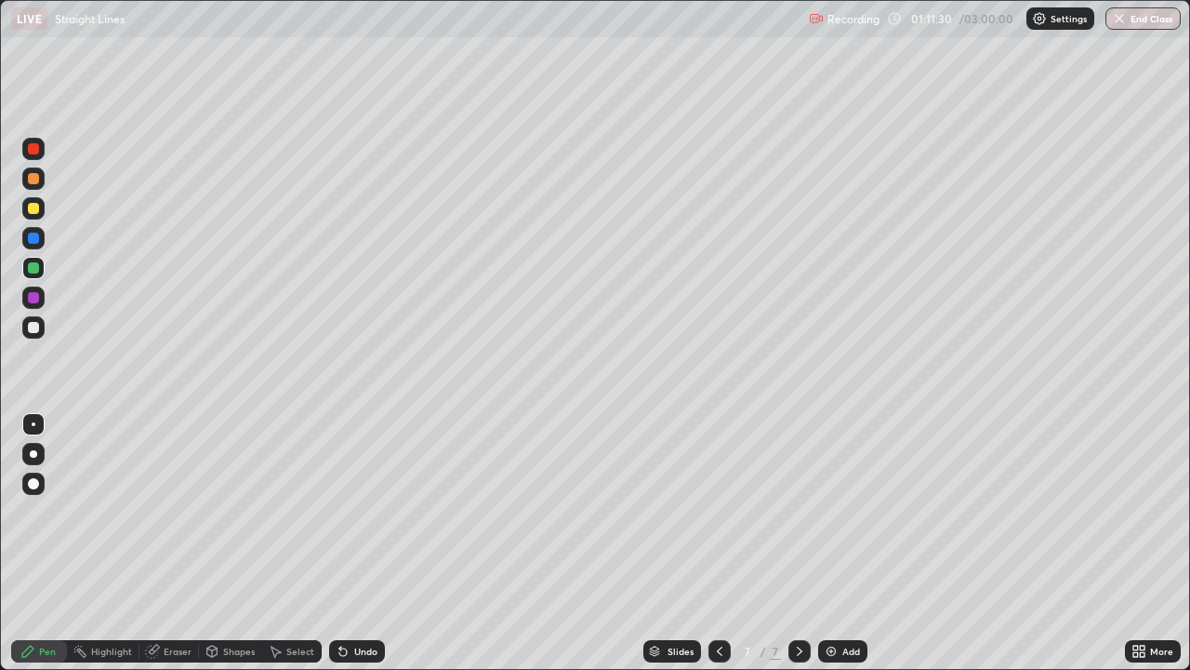
click at [339, 543] on icon at bounding box center [340, 647] width 2 height 2
click at [340, 543] on icon at bounding box center [342, 651] width 7 height 7
click at [347, 543] on icon at bounding box center [343, 651] width 15 height 15
click at [348, 543] on div "Undo" at bounding box center [357, 651] width 56 height 22
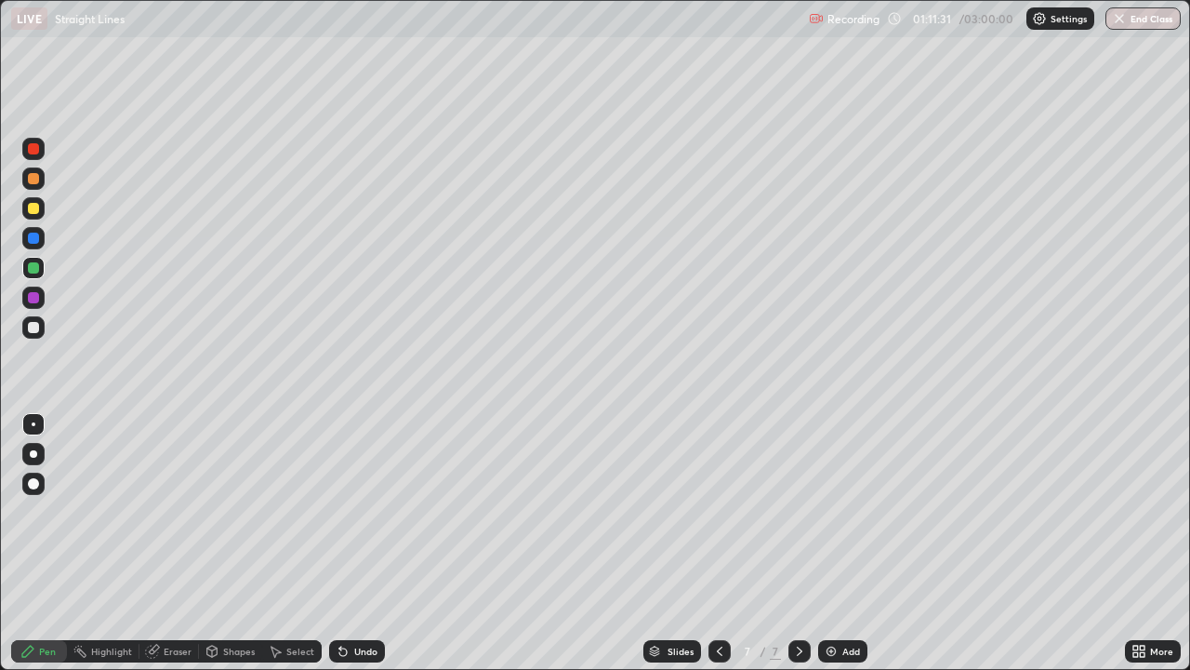
click at [351, 543] on div "Undo" at bounding box center [357, 651] width 56 height 22
click at [40, 326] on div at bounding box center [33, 327] width 22 height 22
click at [859, 543] on div "Add" at bounding box center [842, 651] width 49 height 22
click at [34, 210] on div at bounding box center [33, 208] width 11 height 11
click at [43, 335] on div at bounding box center [33, 327] width 22 height 22
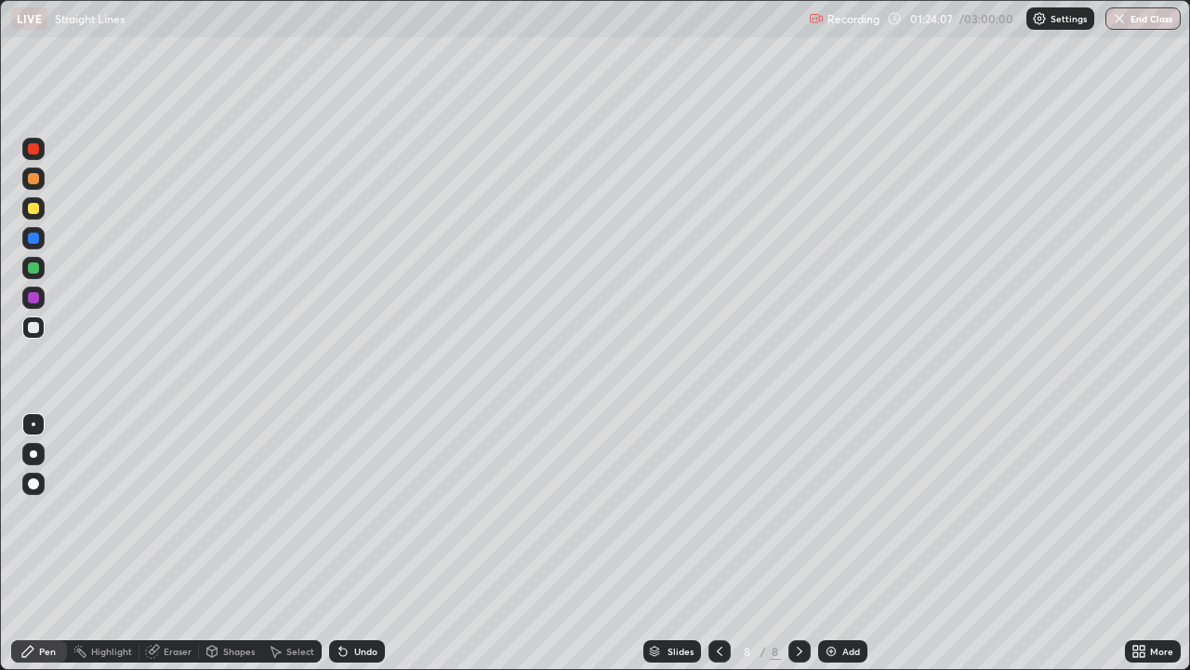
click at [33, 299] on div at bounding box center [33, 297] width 11 height 11
click at [168, 543] on div "Eraser" at bounding box center [178, 650] width 28 height 9
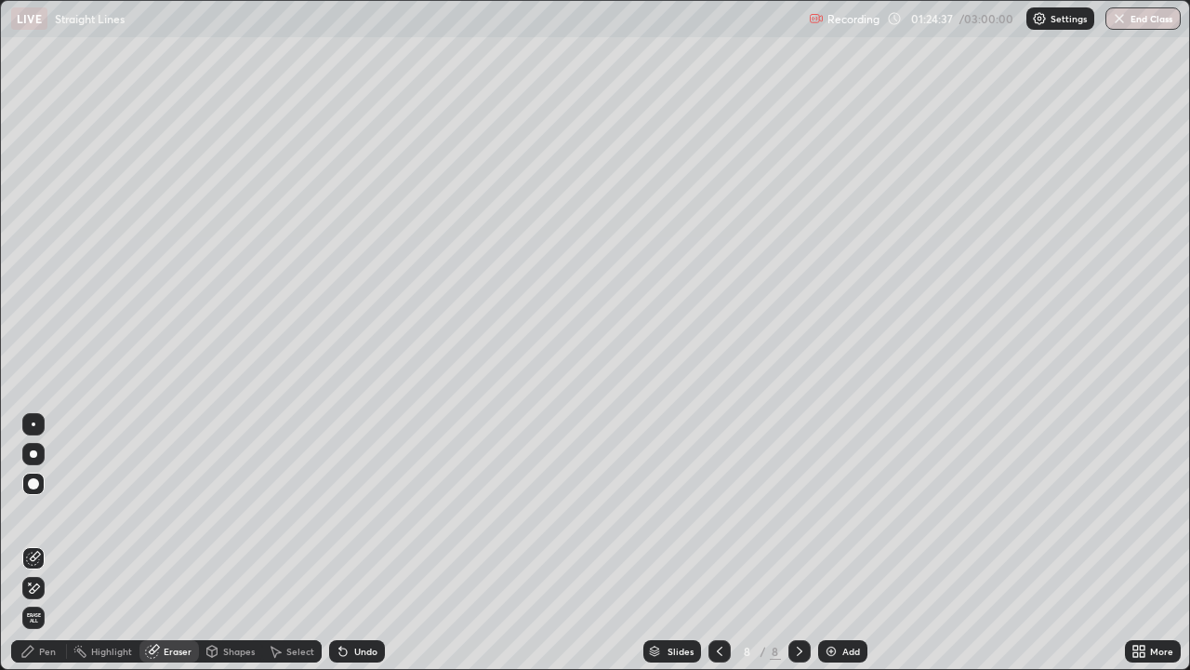
click at [34, 543] on icon at bounding box center [35, 587] width 10 height 9
click at [52, 543] on div "Pen" at bounding box center [47, 650] width 17 height 9
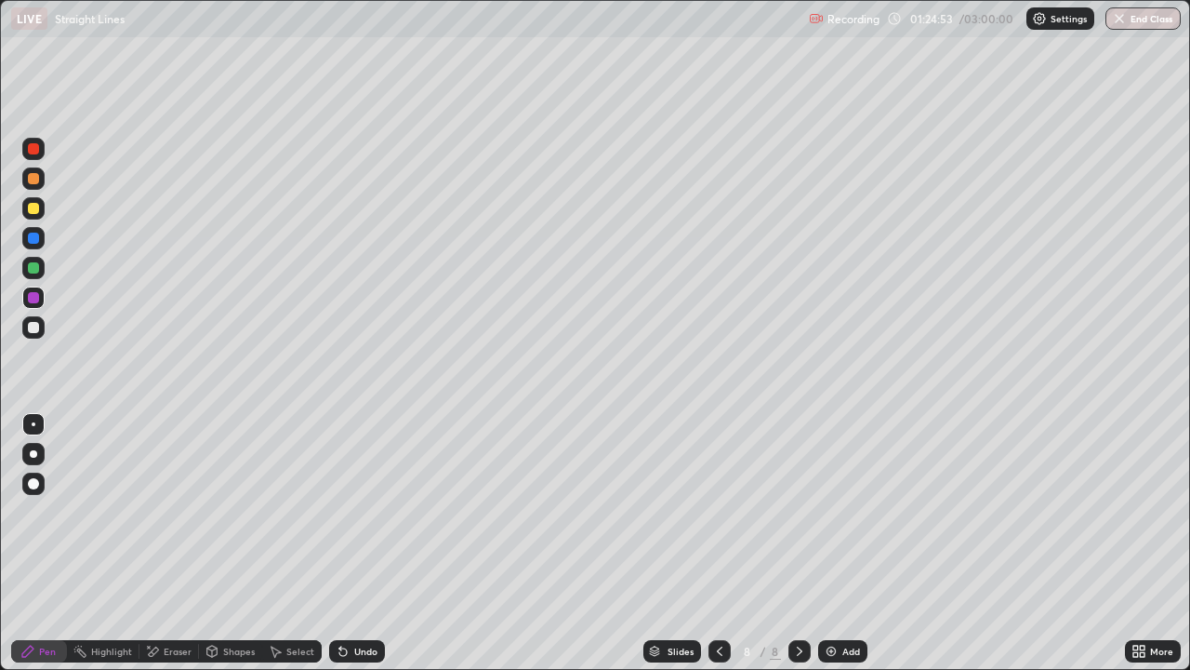
click at [347, 543] on icon at bounding box center [343, 651] width 15 height 15
click at [340, 543] on icon at bounding box center [342, 651] width 7 height 7
click at [355, 543] on div "Undo" at bounding box center [365, 650] width 23 height 9
click at [339, 543] on icon at bounding box center [340, 647] width 2 height 2
click at [350, 543] on div "Undo" at bounding box center [357, 651] width 56 height 22
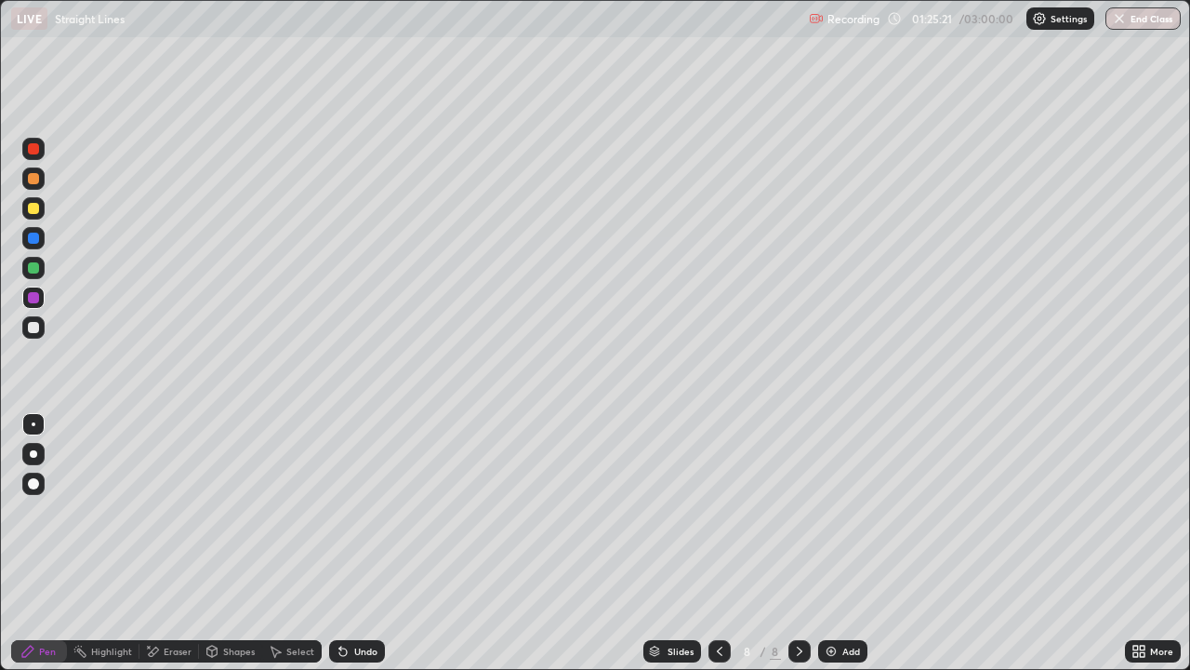
click at [181, 543] on div "Eraser" at bounding box center [178, 650] width 28 height 9
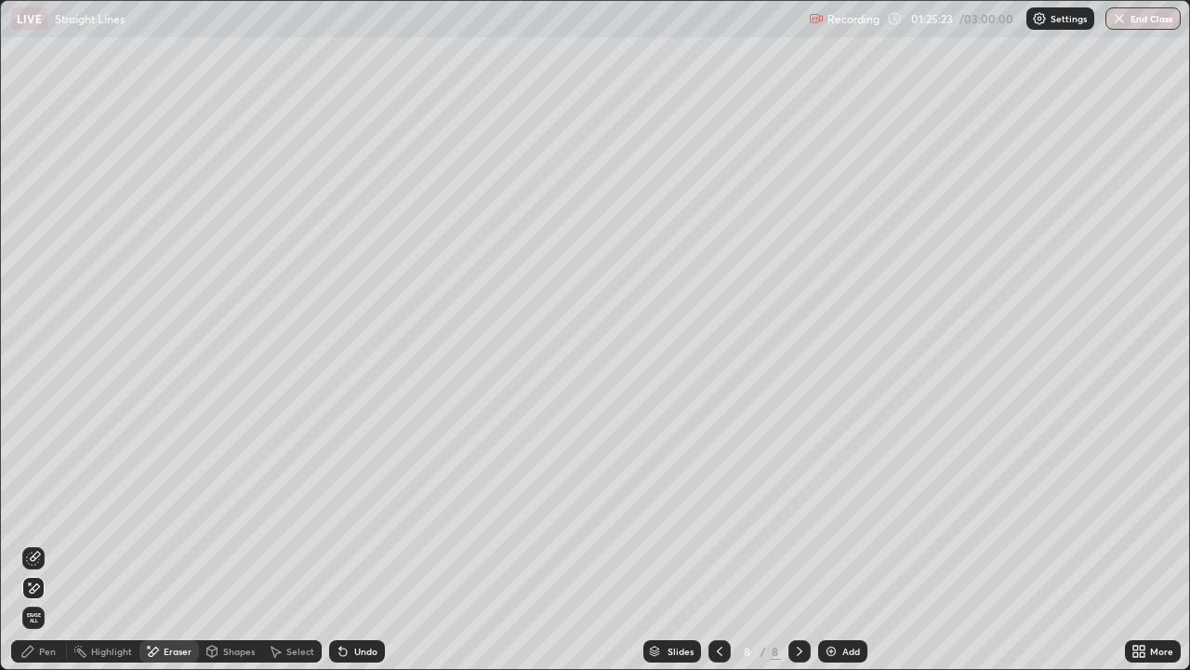
click at [36, 543] on icon at bounding box center [33, 558] width 15 height 15
click at [352, 543] on div "Undo" at bounding box center [357, 651] width 56 height 22
click at [53, 543] on div "Pen" at bounding box center [47, 650] width 17 height 9
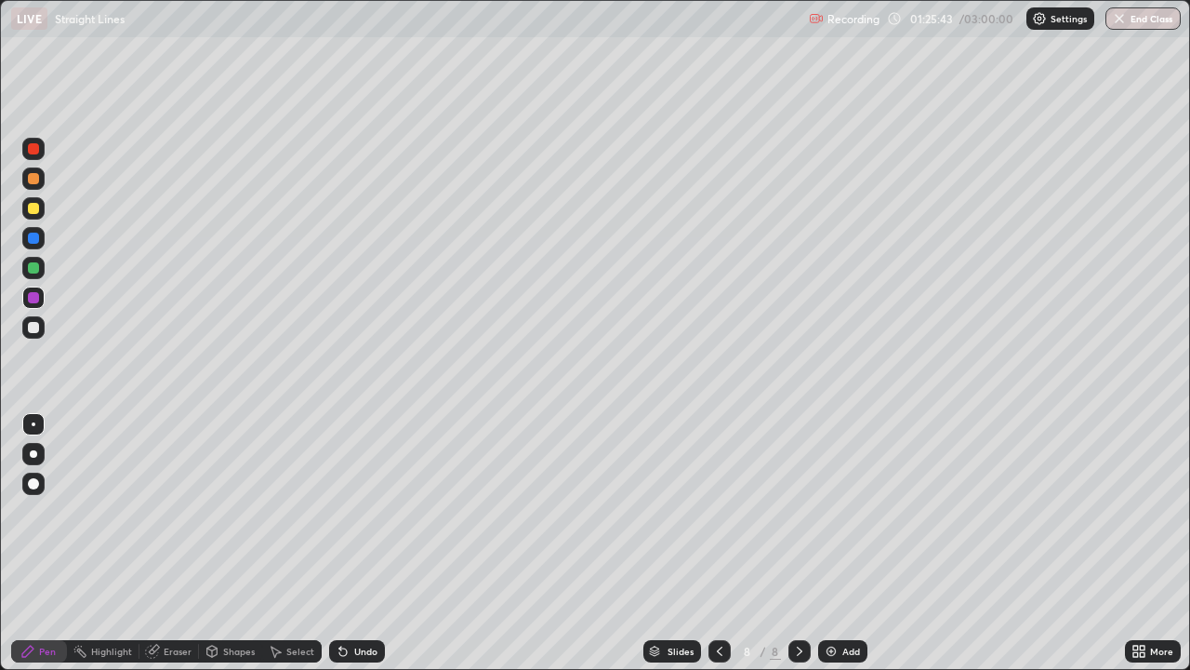
click at [174, 543] on div "Eraser" at bounding box center [169, 651] width 60 height 22
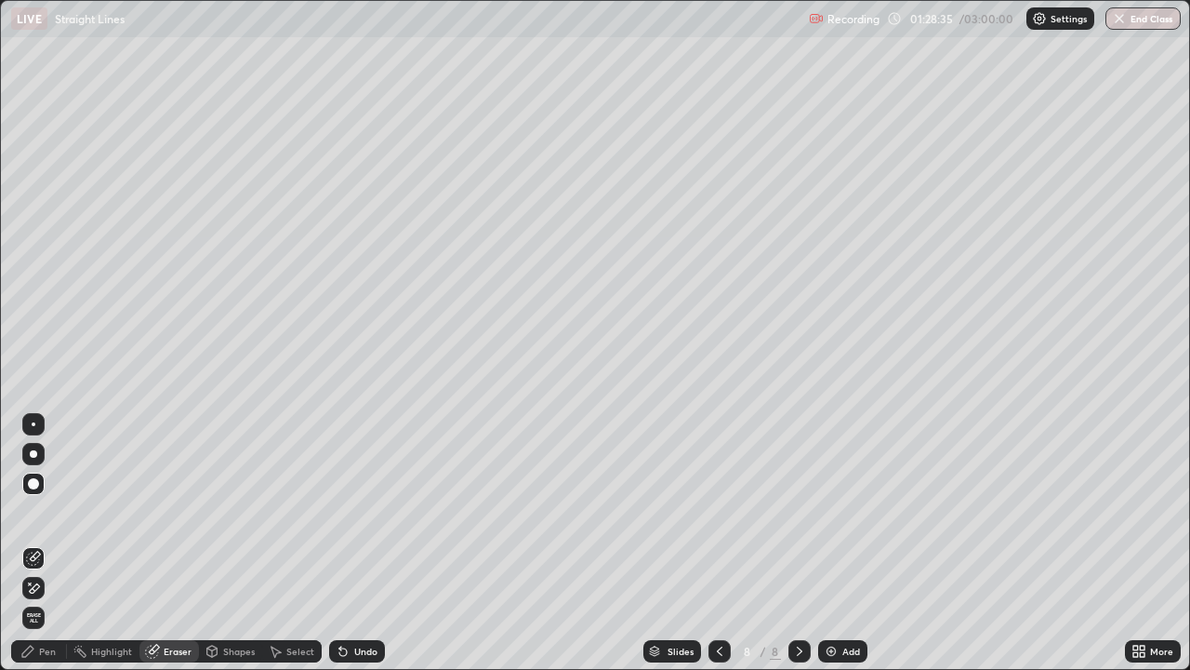
click at [347, 543] on icon at bounding box center [343, 651] width 15 height 15
click at [24, 543] on icon at bounding box center [27, 651] width 15 height 15
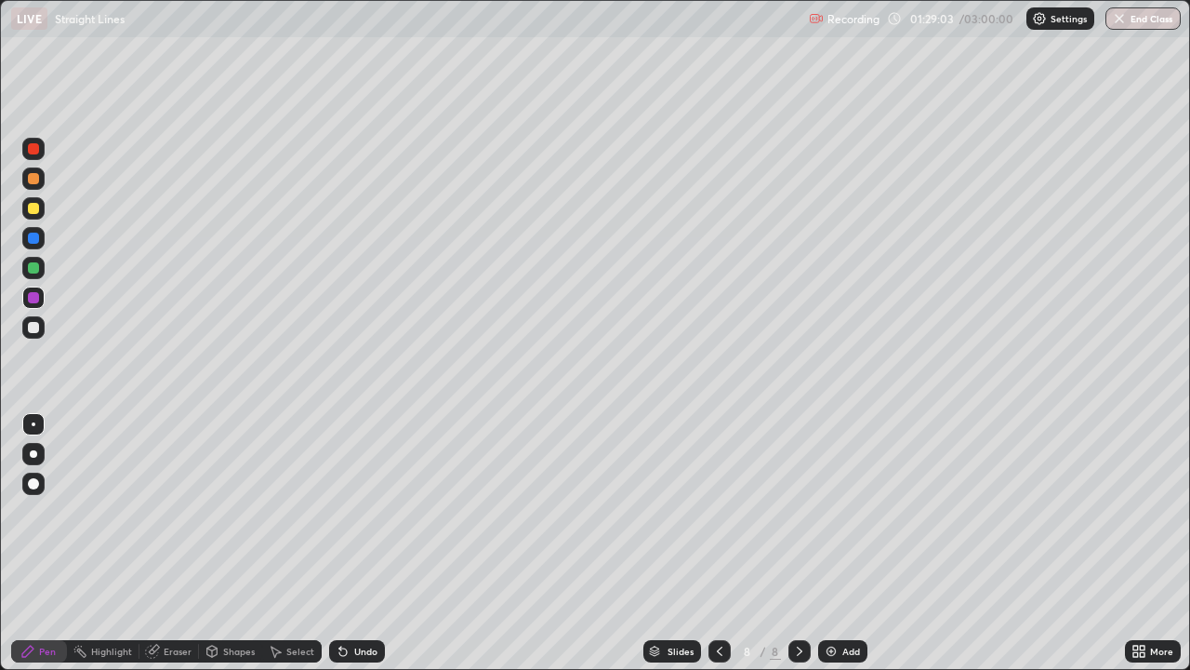
click at [33, 334] on div at bounding box center [33, 327] width 22 height 22
click at [835, 543] on img at bounding box center [831, 651] width 15 height 15
click at [40, 210] on div at bounding box center [33, 208] width 22 height 22
click at [34, 268] on div at bounding box center [33, 267] width 11 height 11
click at [718, 543] on icon at bounding box center [719, 651] width 15 height 15
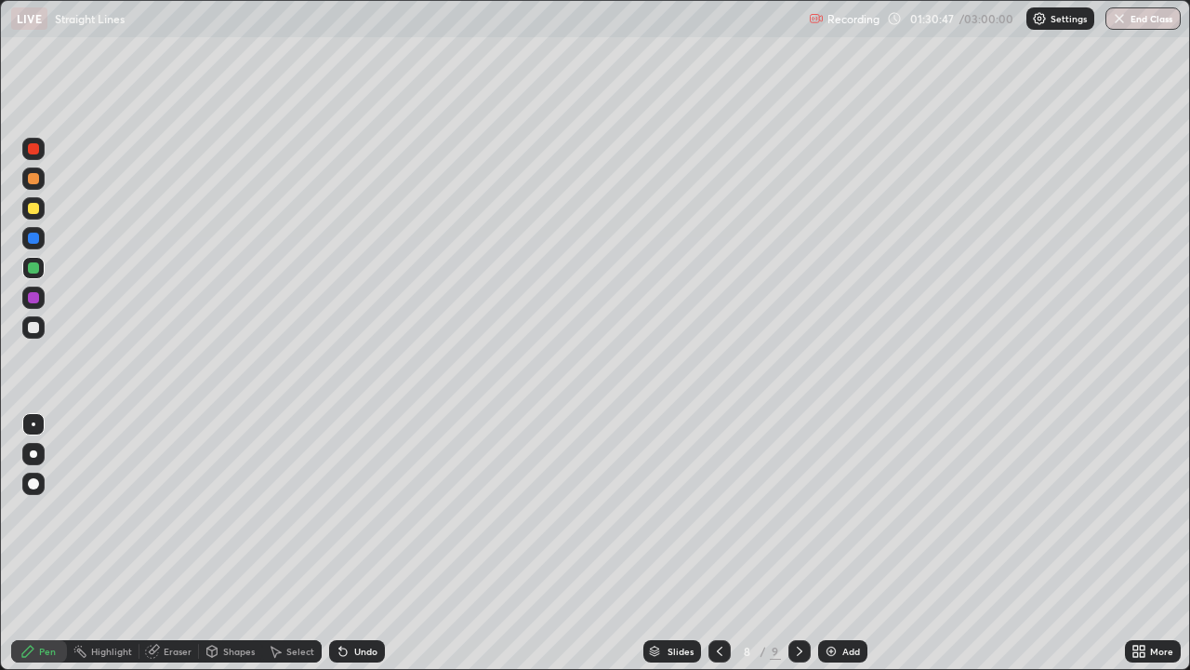
click at [794, 543] on div at bounding box center [800, 651] width 22 height 22
click at [29, 323] on div at bounding box center [33, 327] width 11 height 11
click at [360, 543] on div "Undo" at bounding box center [365, 650] width 23 height 9
click at [347, 543] on icon at bounding box center [343, 651] width 15 height 15
click at [356, 543] on div "Undo" at bounding box center [365, 650] width 23 height 9
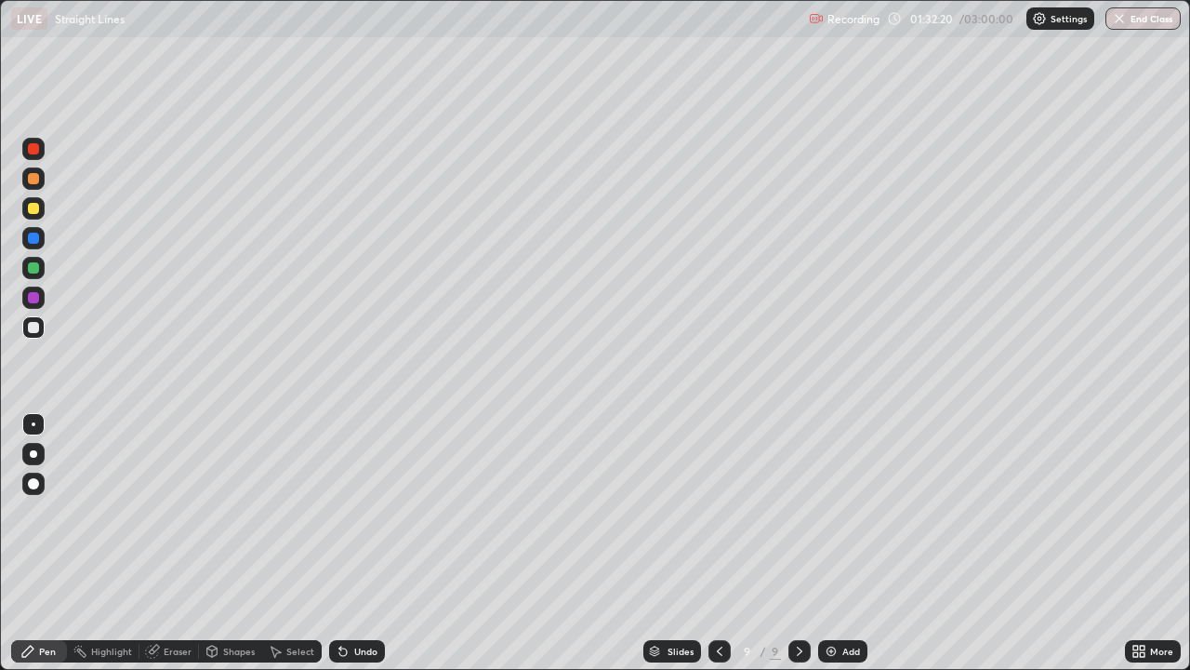
click at [354, 543] on div "Undo" at bounding box center [365, 650] width 23 height 9
click at [348, 543] on icon at bounding box center [343, 651] width 15 height 15
click at [346, 543] on div "Undo" at bounding box center [357, 651] width 56 height 22
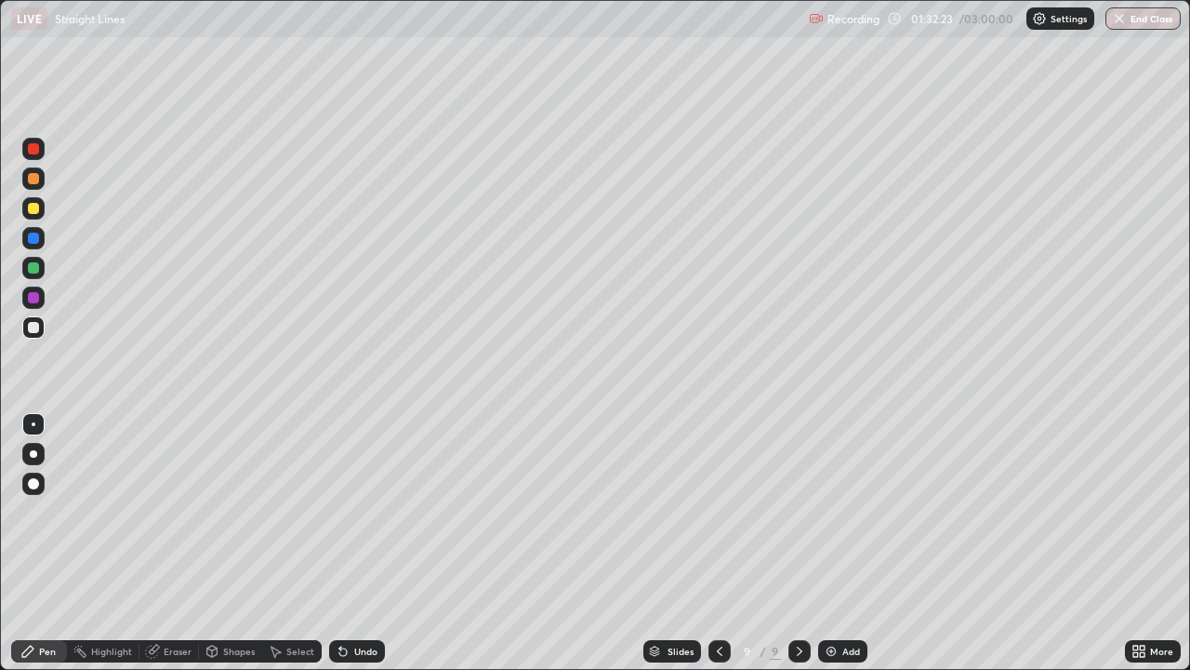
click at [363, 543] on div "Undo" at bounding box center [365, 650] width 23 height 9
click at [718, 543] on icon at bounding box center [719, 651] width 15 height 15
click at [797, 543] on icon at bounding box center [799, 651] width 15 height 15
click at [847, 543] on div "Add" at bounding box center [852, 650] width 18 height 9
click at [716, 543] on icon at bounding box center [718, 651] width 15 height 15
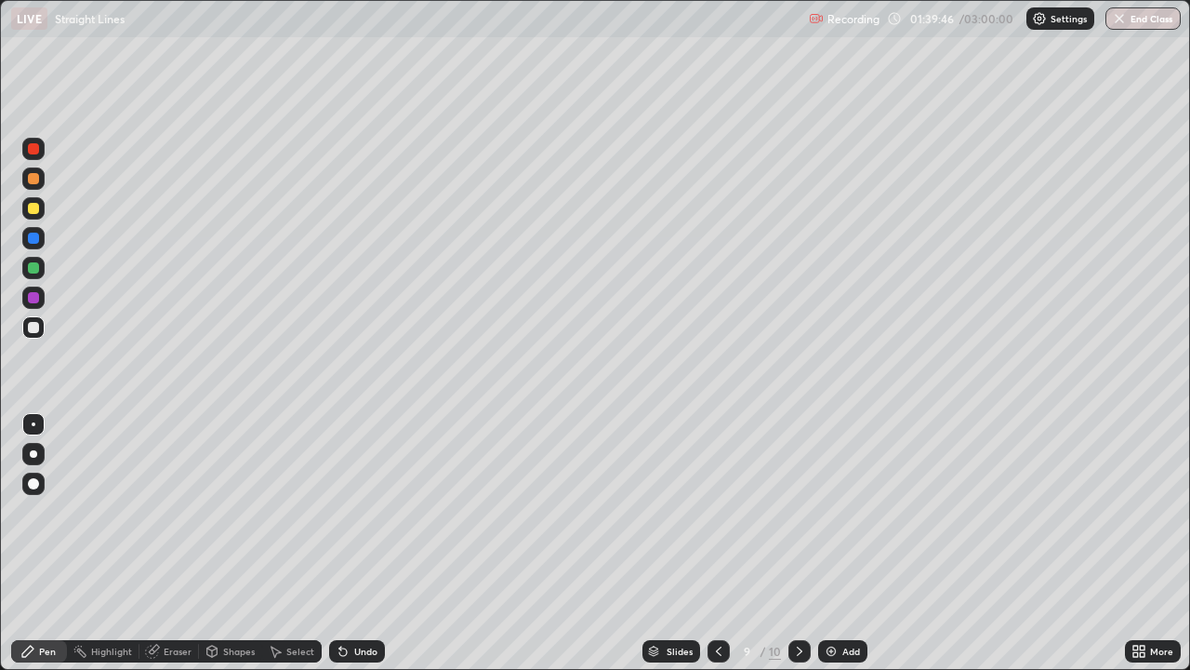
click at [797, 543] on icon at bounding box center [800, 650] width 6 height 9
click at [180, 543] on div "Eraser" at bounding box center [178, 650] width 28 height 9
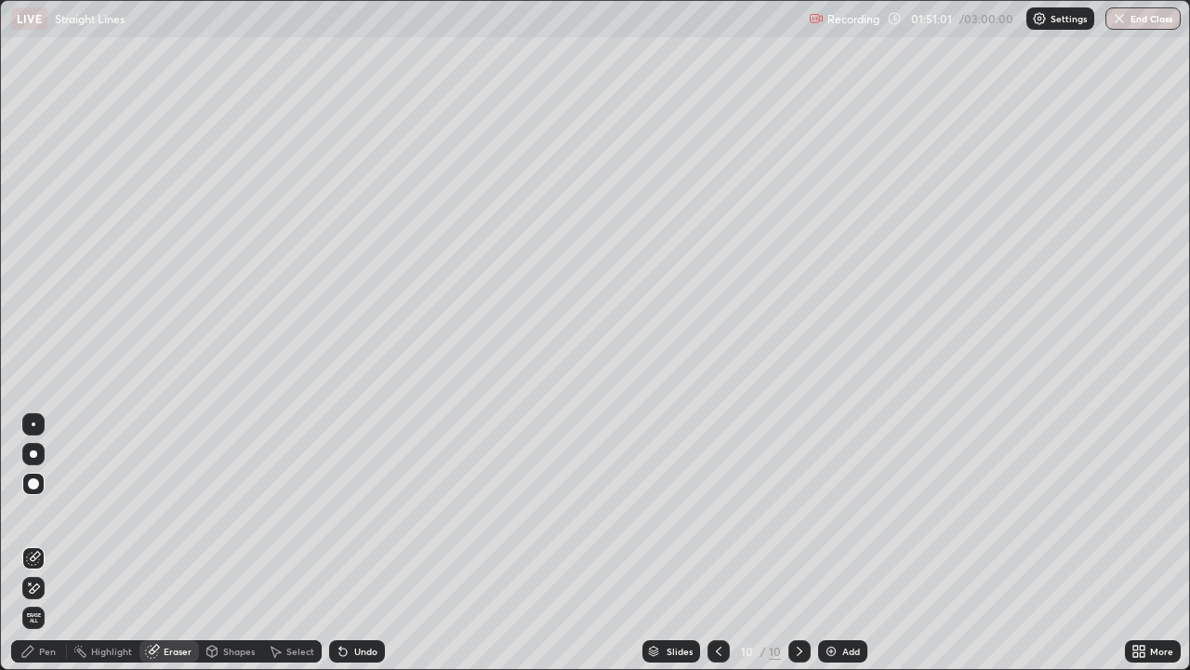
click at [58, 543] on div "Pen" at bounding box center [39, 651] width 56 height 22
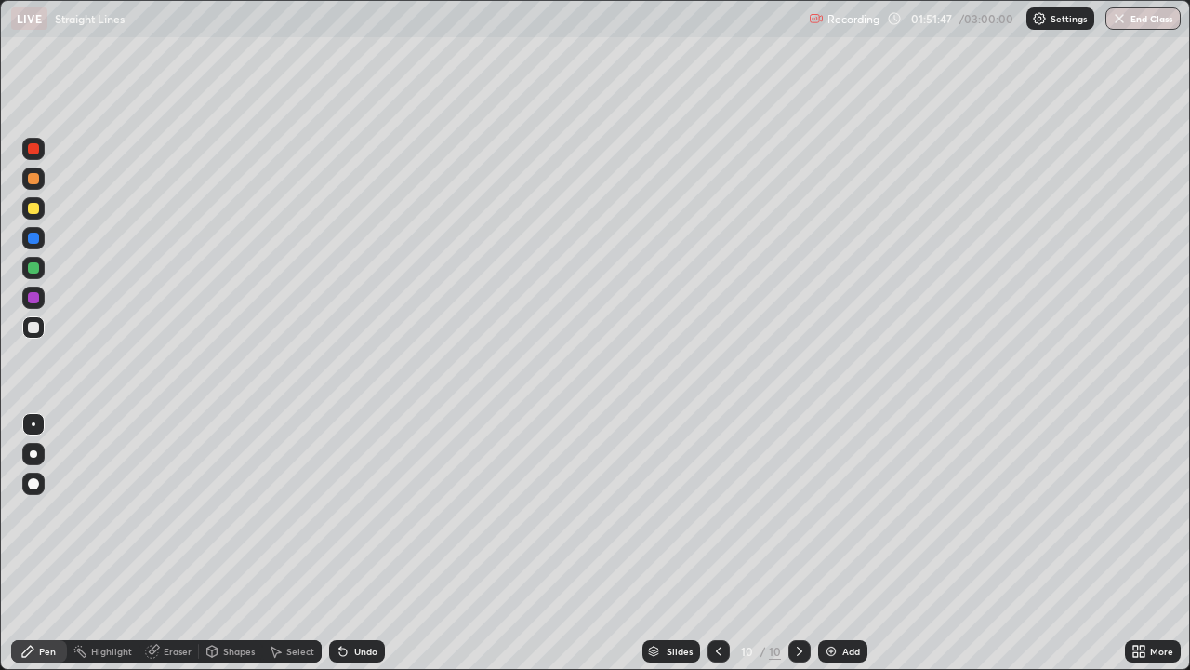
click at [29, 543] on div at bounding box center [34, 520] width 30 height 223
click at [711, 543] on icon at bounding box center [718, 651] width 15 height 15
click at [798, 543] on icon at bounding box center [799, 651] width 15 height 15
click at [35, 208] on div at bounding box center [33, 208] width 11 height 11
click at [164, 543] on div "Eraser" at bounding box center [178, 650] width 28 height 9
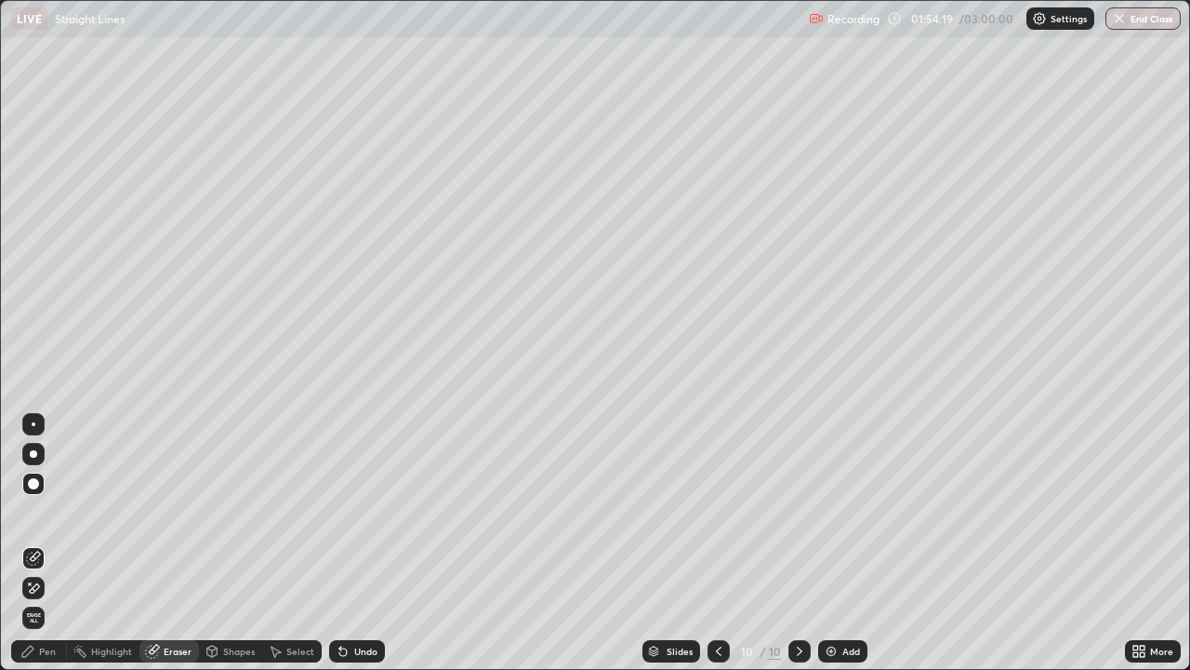
click at [55, 543] on div "Pen" at bounding box center [39, 651] width 56 height 22
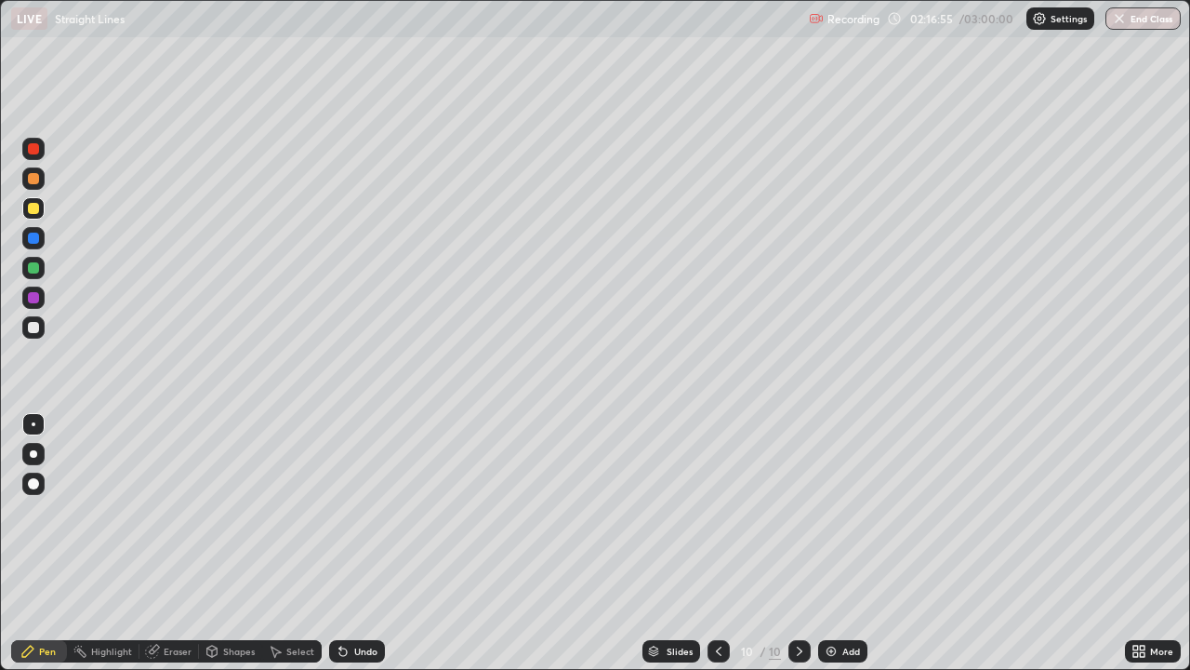
click at [975, 543] on div "Slides 10 / 10 Add" at bounding box center [755, 650] width 740 height 37
click at [340, 543] on icon at bounding box center [342, 651] width 7 height 7
click at [354, 543] on div "Undo" at bounding box center [365, 650] width 23 height 9
click at [356, 543] on div "Undo" at bounding box center [365, 650] width 23 height 9
click at [361, 543] on div "Undo" at bounding box center [357, 651] width 56 height 22
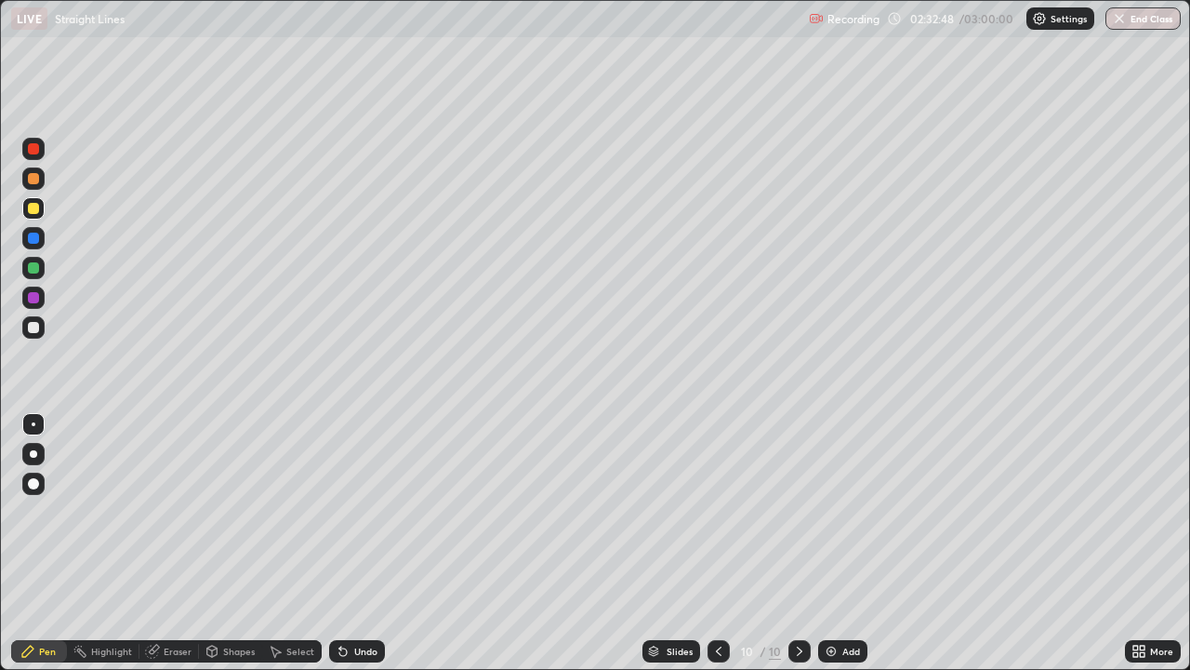
click at [363, 543] on div "Undo" at bounding box center [357, 651] width 56 height 22
click at [354, 543] on div "Undo" at bounding box center [365, 650] width 23 height 9
click at [361, 543] on div "Undo" at bounding box center [365, 650] width 23 height 9
click at [360, 543] on div "Undo" at bounding box center [365, 650] width 23 height 9
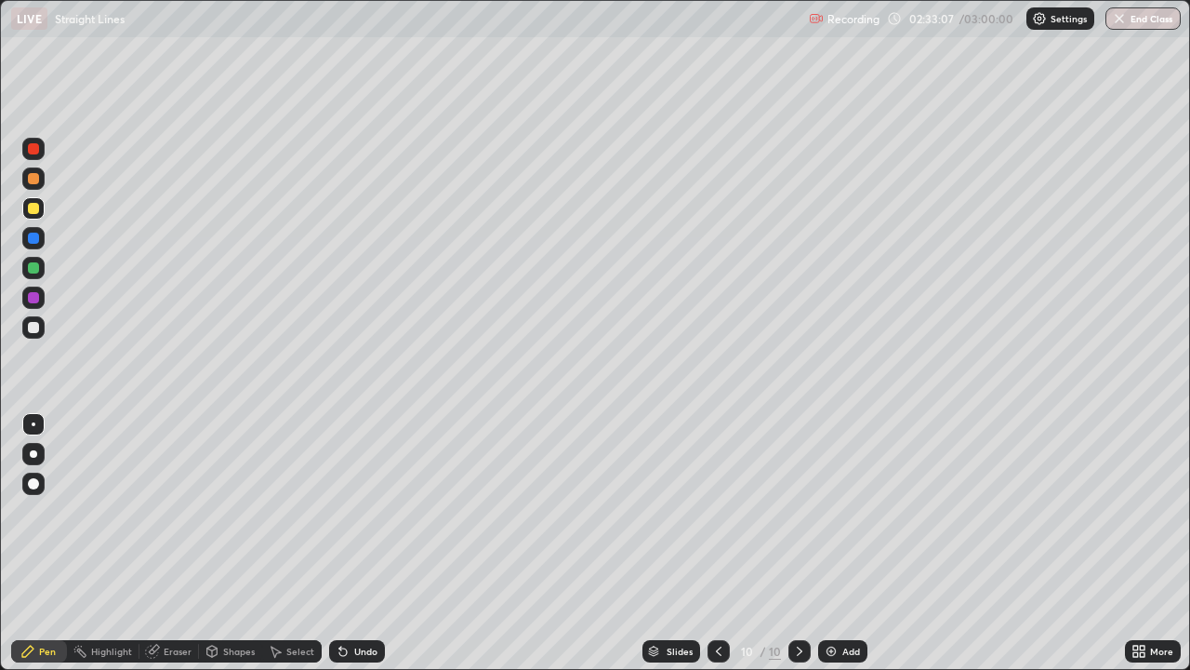
click at [363, 543] on div "Undo" at bounding box center [365, 650] width 23 height 9
click at [361, 543] on div "Undo" at bounding box center [365, 650] width 23 height 9
click at [363, 543] on div "Undo" at bounding box center [357, 651] width 56 height 22
click at [364, 543] on div "Undo" at bounding box center [365, 650] width 23 height 9
click at [362, 543] on div "Undo" at bounding box center [365, 650] width 23 height 9
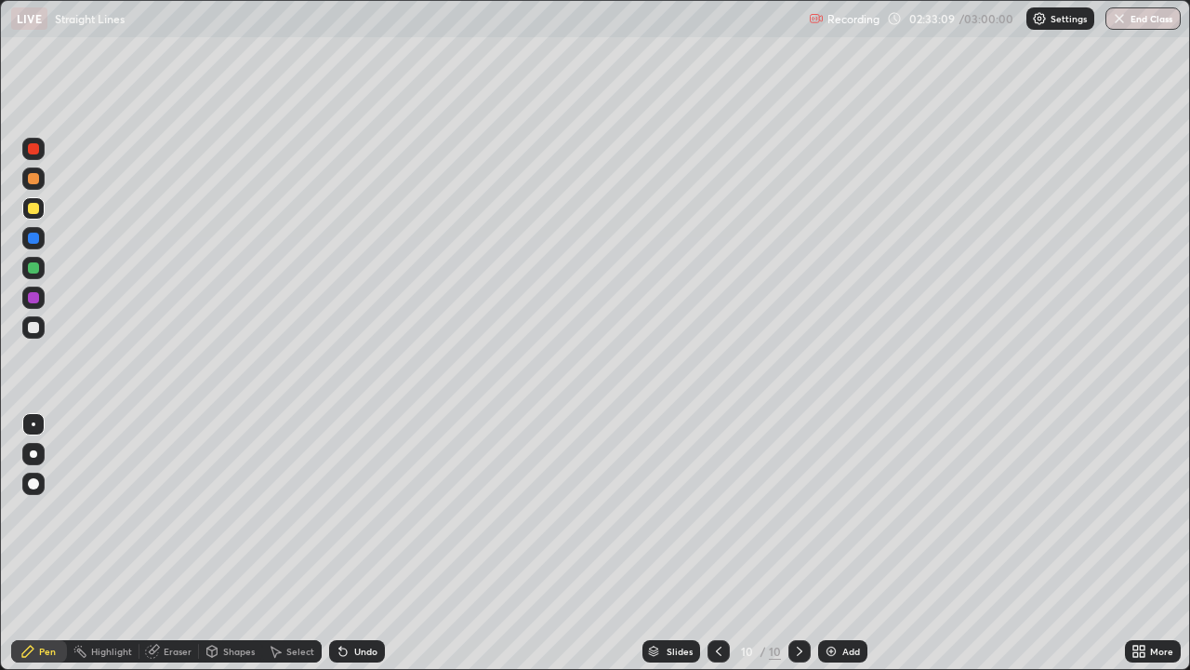
click at [364, 543] on div "Undo" at bounding box center [365, 650] width 23 height 9
click at [366, 543] on div "Undo" at bounding box center [357, 651] width 56 height 22
click at [354, 543] on div "Undo" at bounding box center [365, 650] width 23 height 9
click at [349, 543] on div "Undo" at bounding box center [357, 651] width 56 height 22
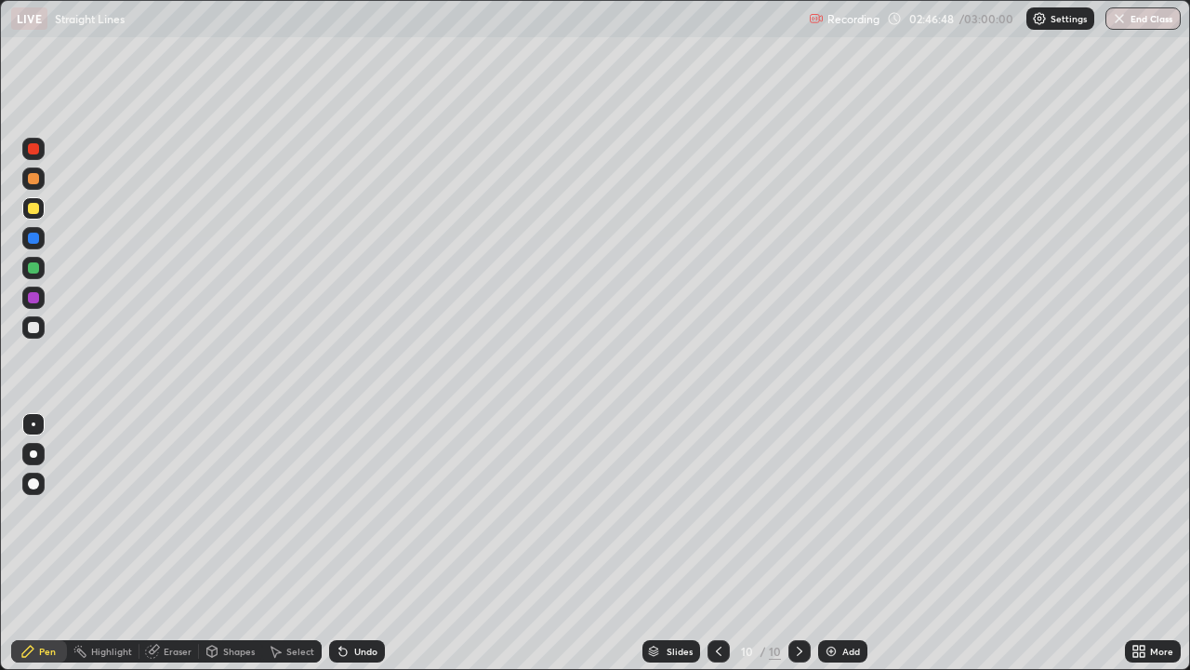
click at [340, 543] on icon at bounding box center [342, 651] width 7 height 7
click at [349, 543] on div "Undo" at bounding box center [357, 651] width 56 height 22
click at [339, 543] on icon at bounding box center [340, 647] width 2 height 2
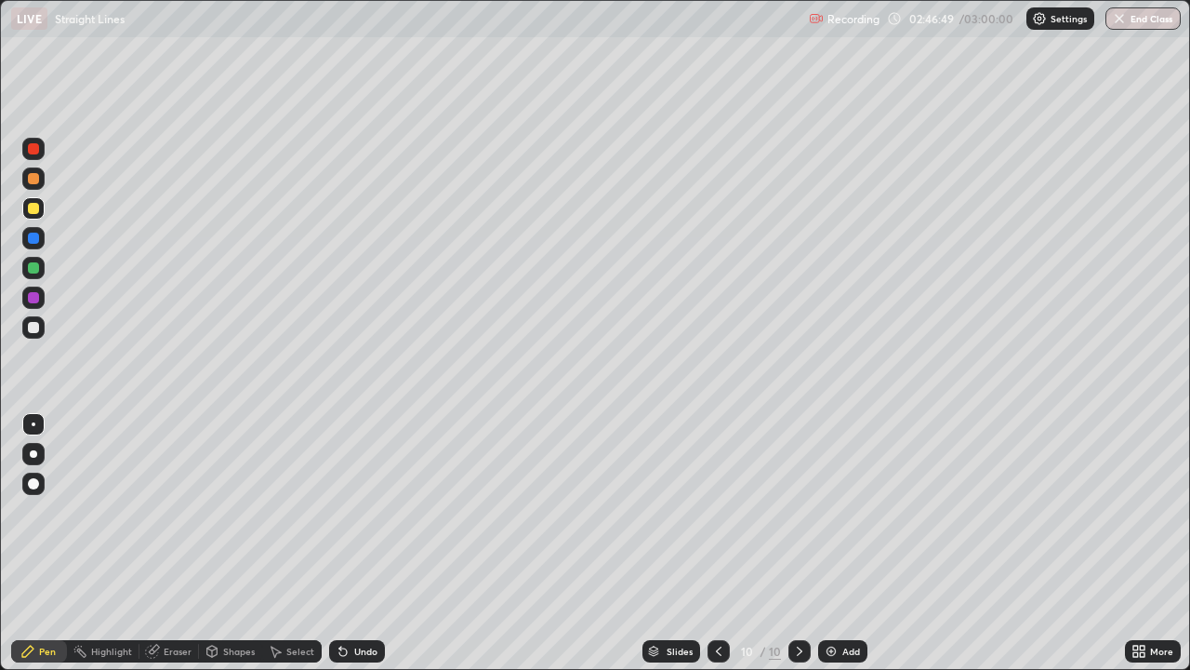
click at [457, 543] on div "Slides 10 / 10 Add" at bounding box center [755, 650] width 740 height 37
click at [351, 543] on div "Undo" at bounding box center [357, 651] width 56 height 22
click at [340, 543] on icon at bounding box center [342, 651] width 7 height 7
click at [339, 543] on icon at bounding box center [340, 647] width 2 height 2
click at [339, 543] on icon at bounding box center [343, 651] width 15 height 15
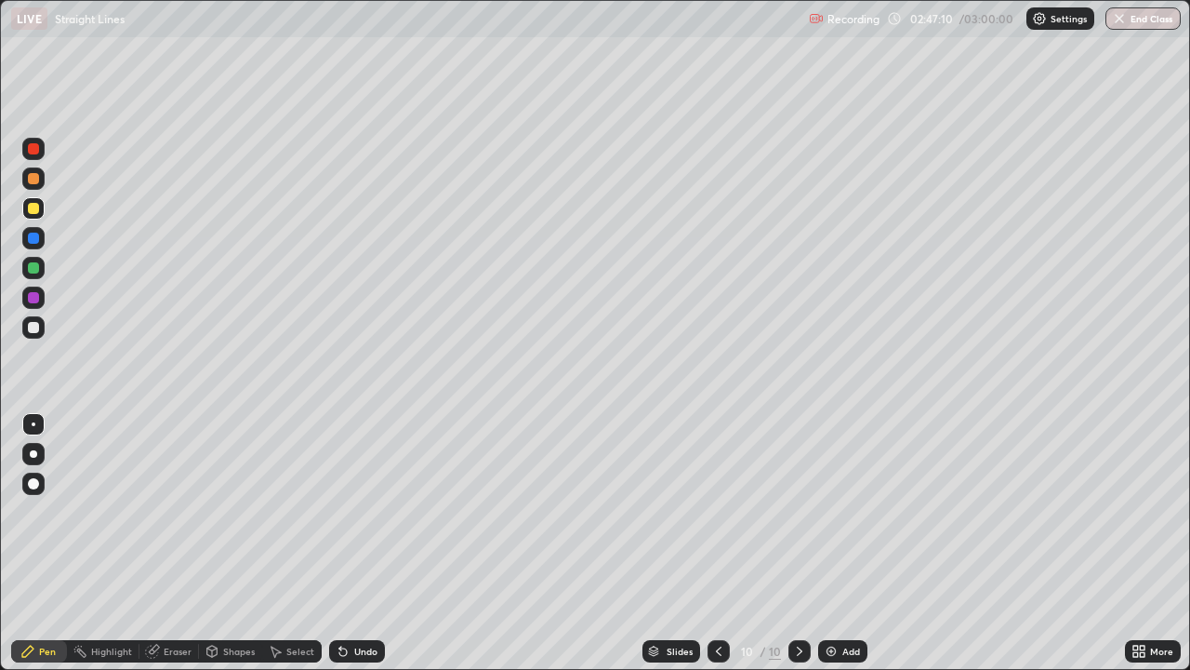
click at [355, 543] on div "Undo" at bounding box center [365, 650] width 23 height 9
click at [358, 543] on div "Undo" at bounding box center [365, 650] width 23 height 9
click at [360, 543] on div "Undo" at bounding box center [357, 651] width 56 height 22
click at [369, 543] on div "Undo" at bounding box center [365, 650] width 23 height 9
click at [371, 543] on div "Undo" at bounding box center [365, 650] width 23 height 9
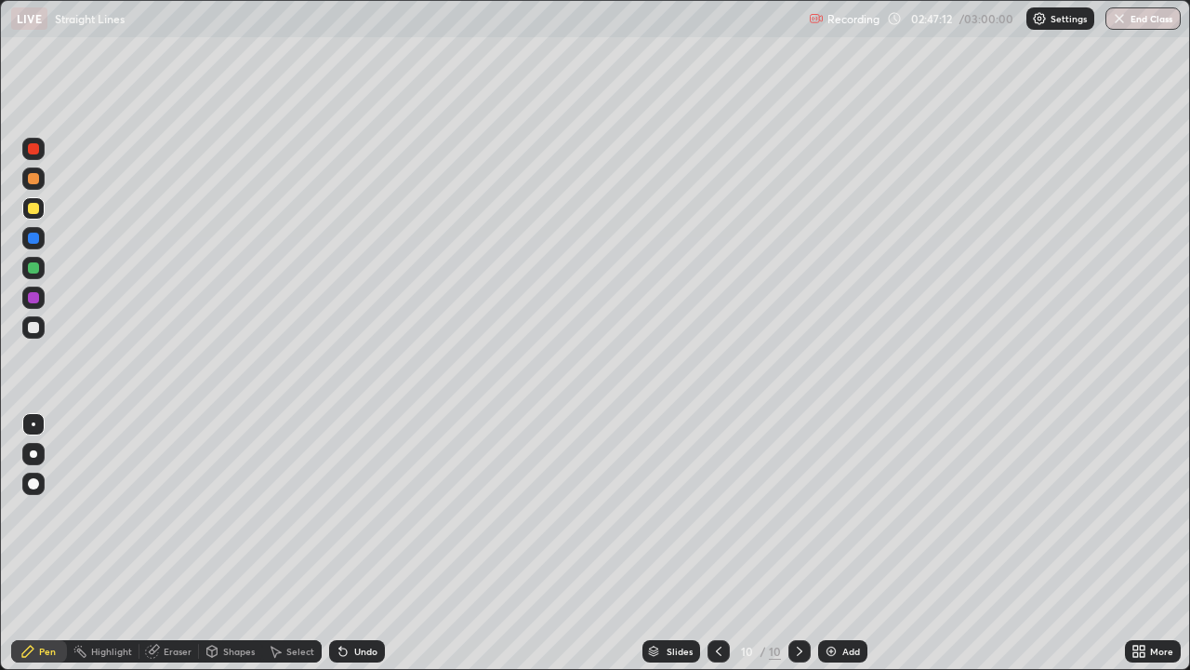
click at [370, 543] on div "Undo" at bounding box center [365, 650] width 23 height 9
click at [364, 543] on div "Undo" at bounding box center [365, 650] width 23 height 9
click at [368, 543] on div "Undo" at bounding box center [365, 650] width 23 height 9
click at [356, 543] on div "Undo" at bounding box center [365, 650] width 23 height 9
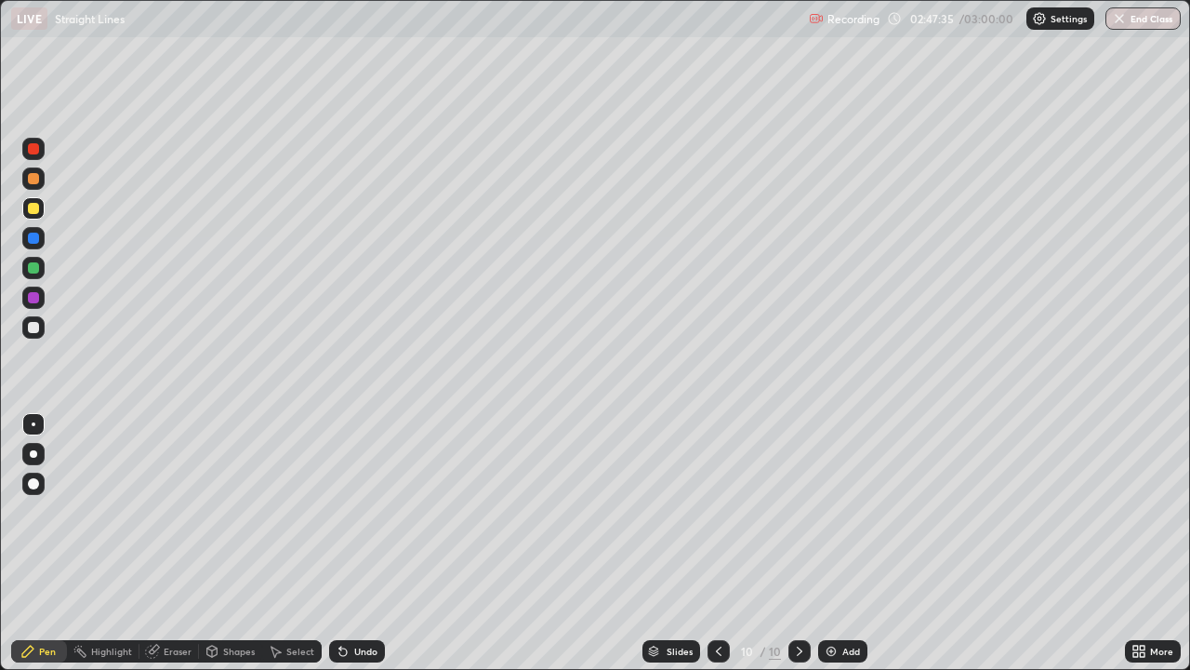
click at [359, 543] on div "Undo" at bounding box center [365, 650] width 23 height 9
click at [360, 543] on div "Undo" at bounding box center [365, 650] width 23 height 9
click at [365, 543] on div "Undo" at bounding box center [365, 650] width 23 height 9
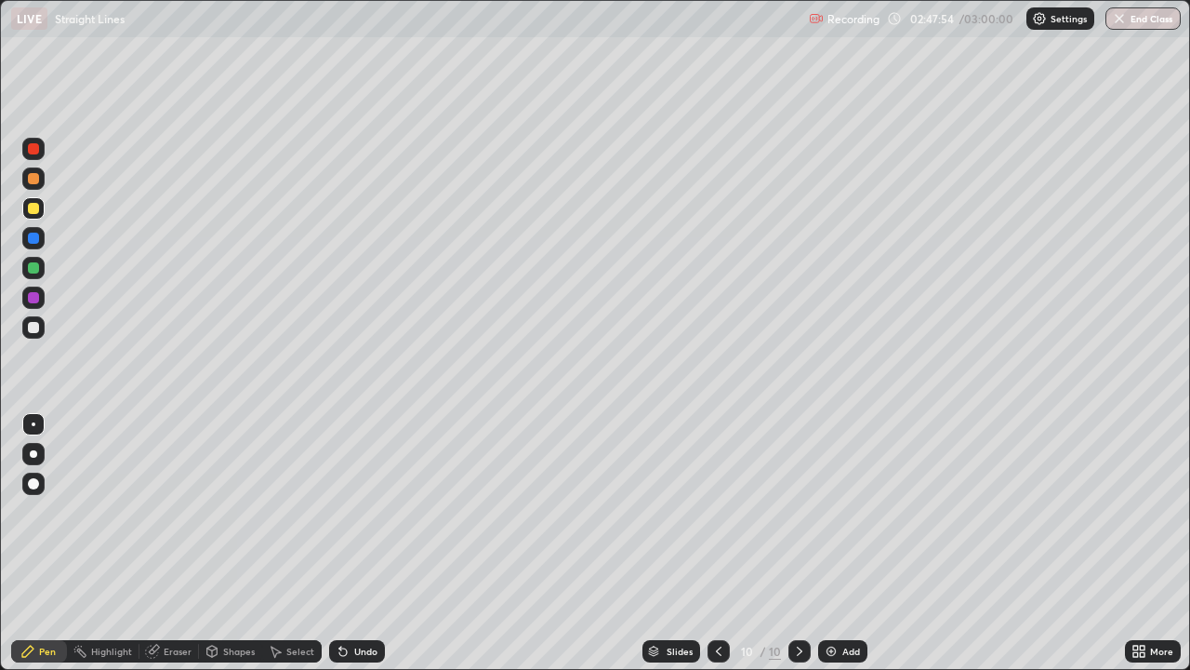
click at [368, 543] on div "Undo" at bounding box center [357, 651] width 56 height 22
click at [365, 543] on div "Undo" at bounding box center [365, 650] width 23 height 9
click at [359, 543] on div "Undo" at bounding box center [357, 651] width 56 height 22
click at [356, 543] on div "Undo" at bounding box center [357, 651] width 56 height 22
click at [1138, 15] on button "End Class" at bounding box center [1143, 18] width 75 height 22
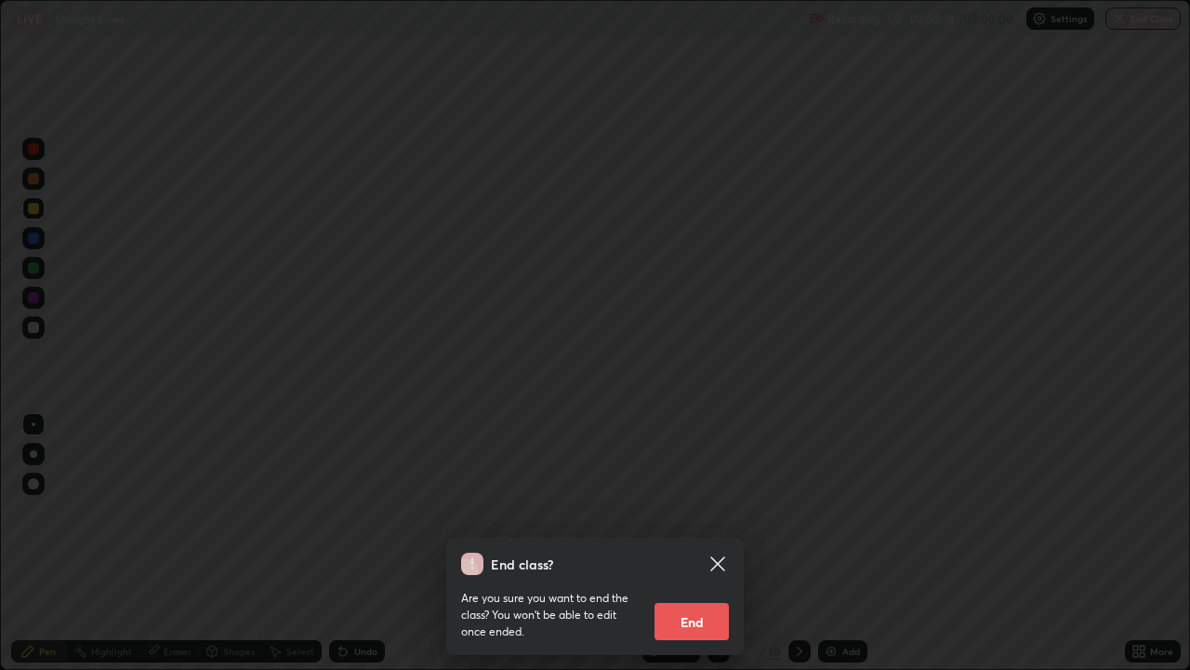
click at [697, 543] on button "End" at bounding box center [692, 621] width 74 height 37
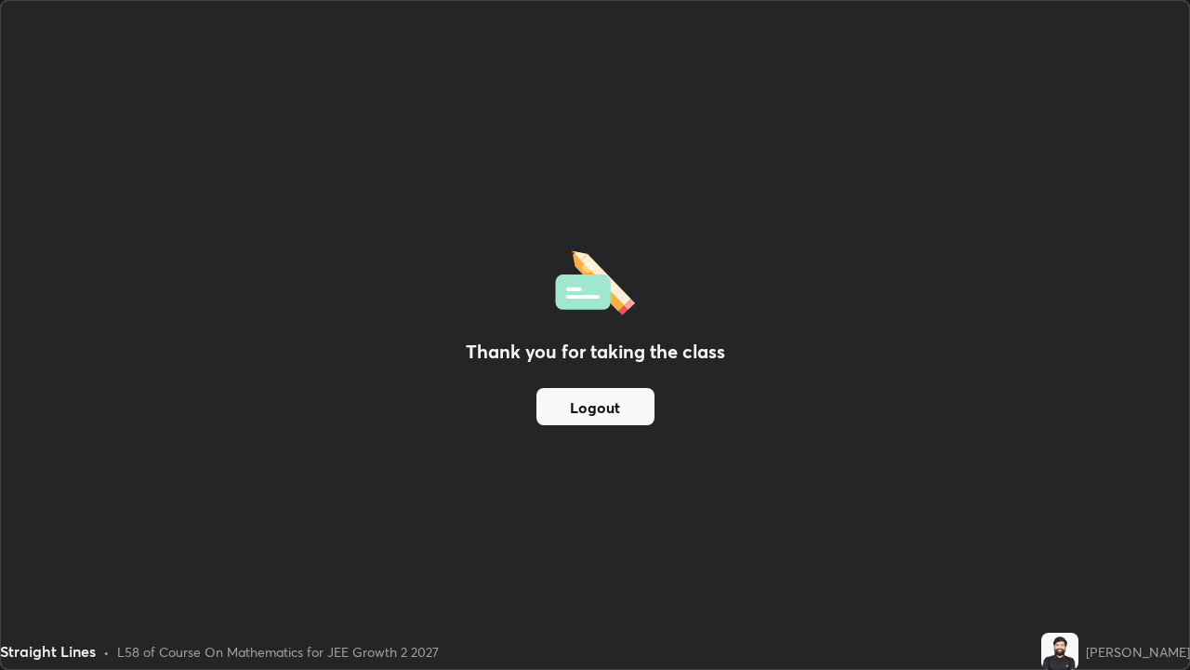
click at [627, 412] on button "Logout" at bounding box center [596, 406] width 118 height 37
